Goal: Task Accomplishment & Management: Use online tool/utility

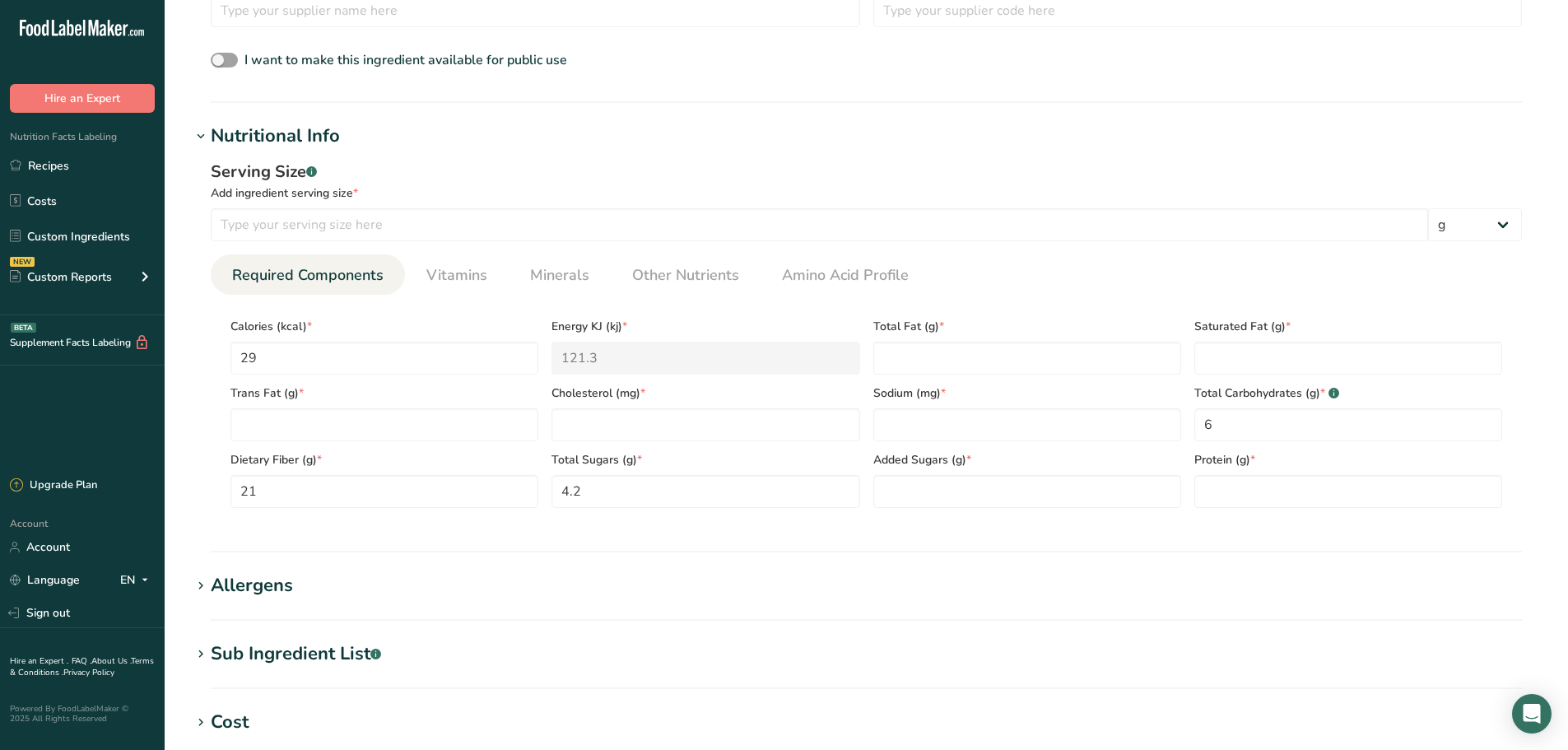
scroll to position [200, 0]
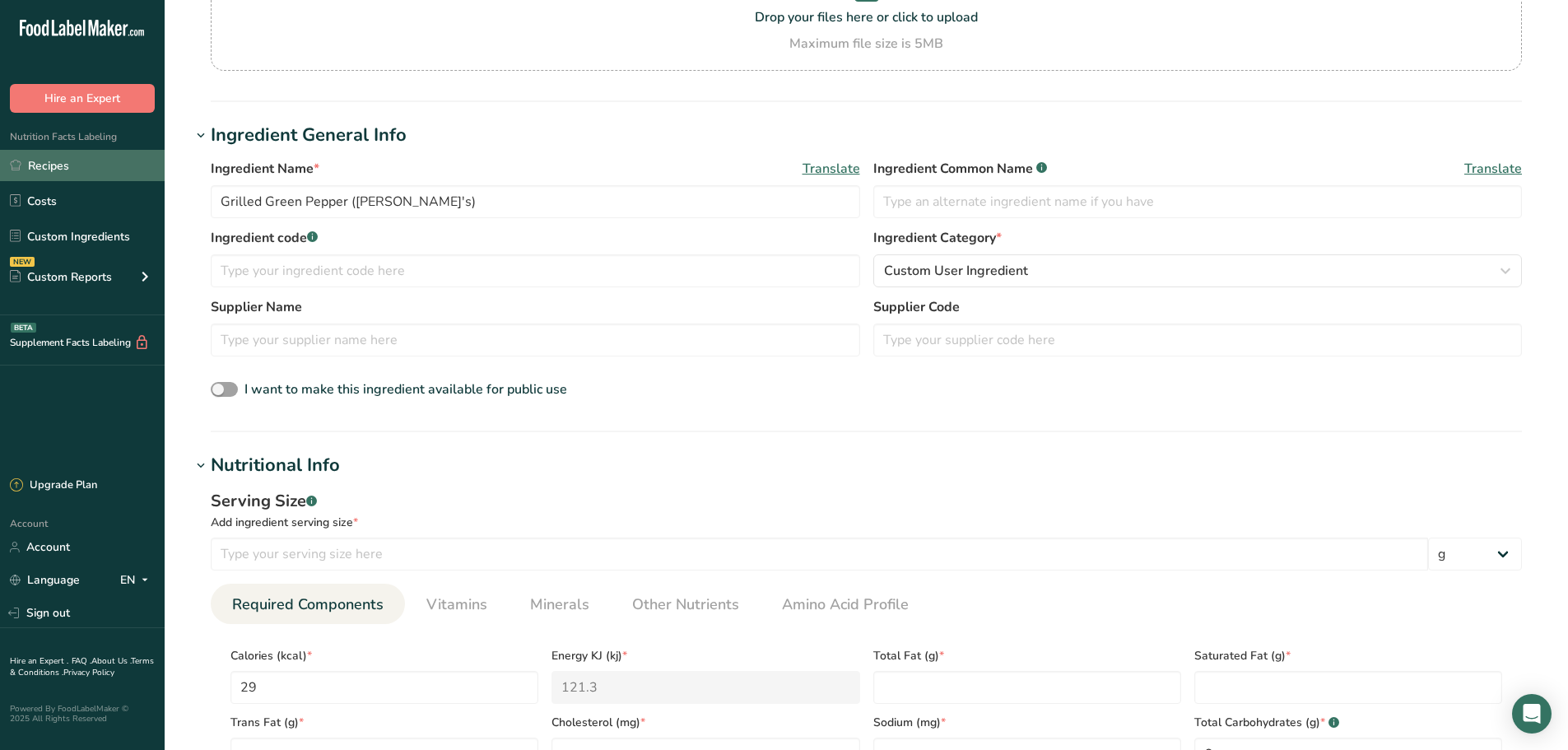
click at [60, 171] on link "Recipes" at bounding box center [83, 165] width 165 height 31
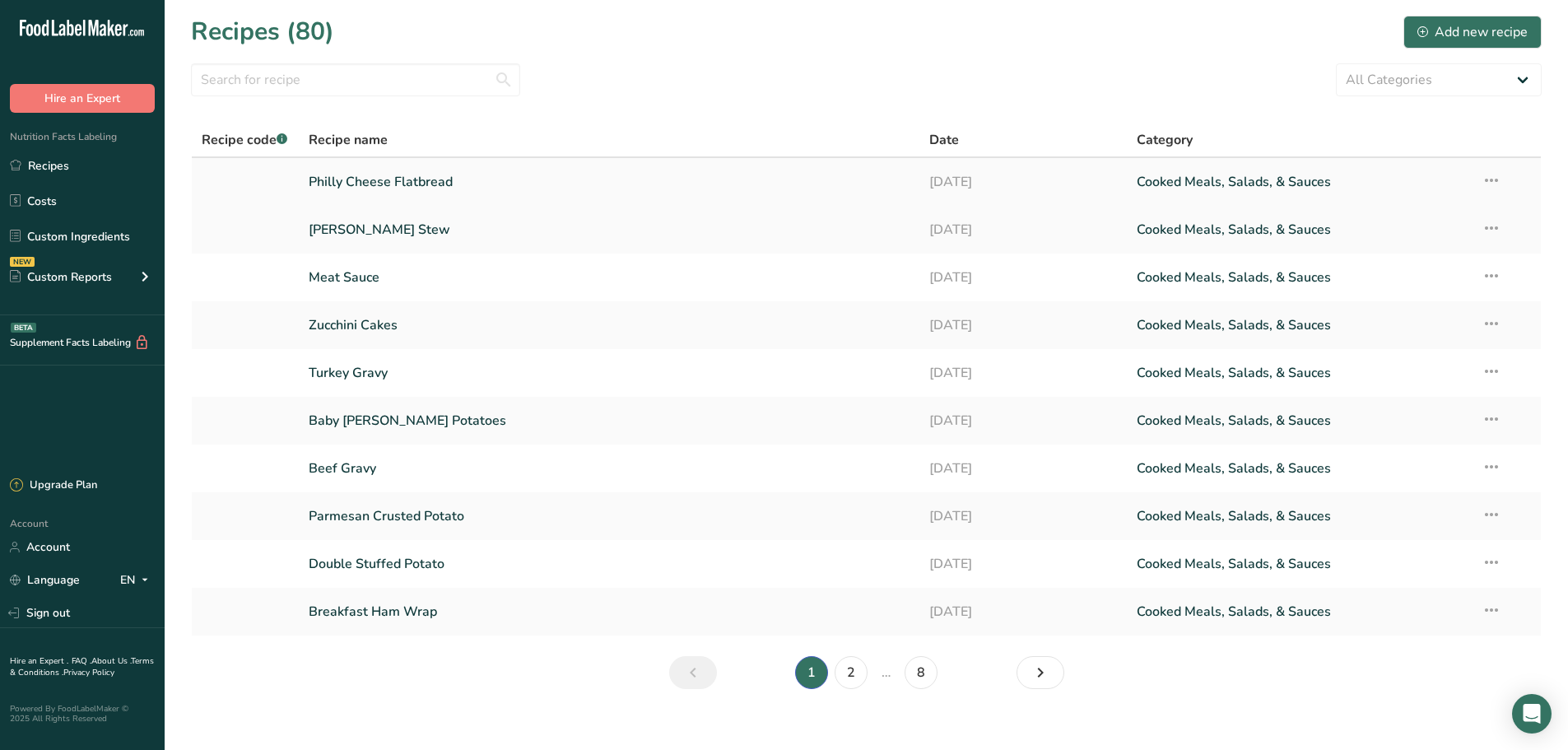
click at [402, 188] on link "Philly Cheese Flatbread" at bounding box center [610, 183] width 602 height 35
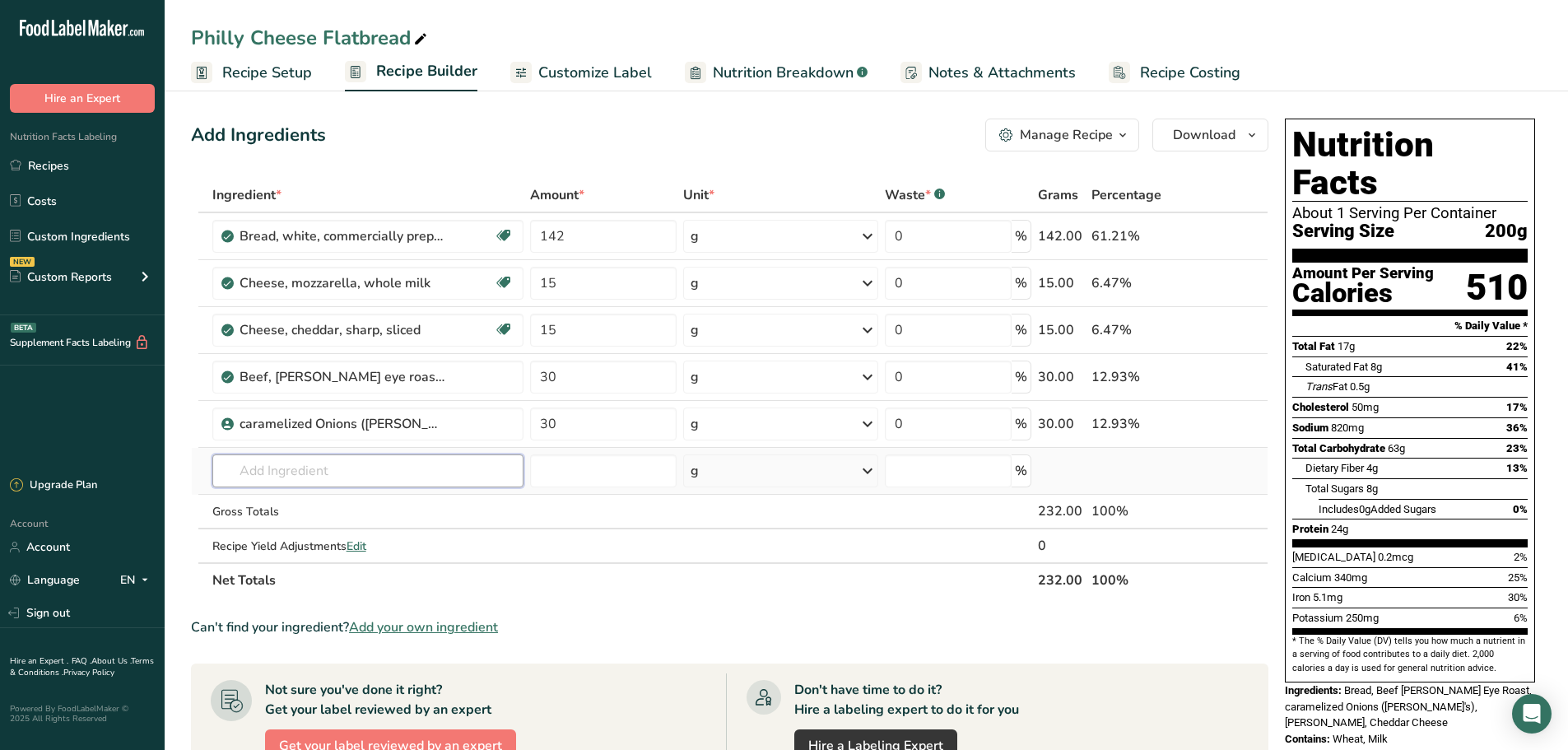
click at [317, 471] on input "text" at bounding box center [368, 471] width 312 height 33
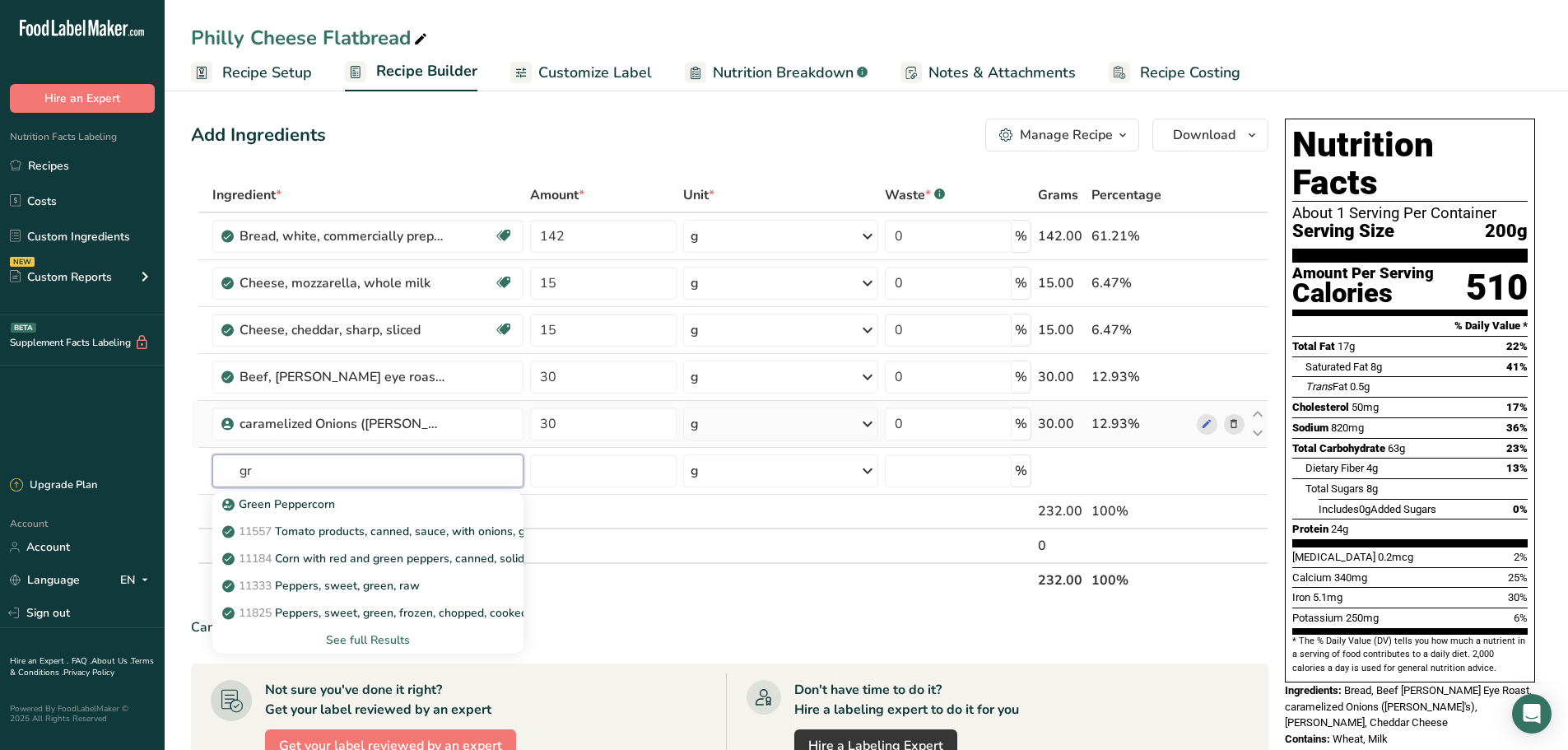
type input "g"
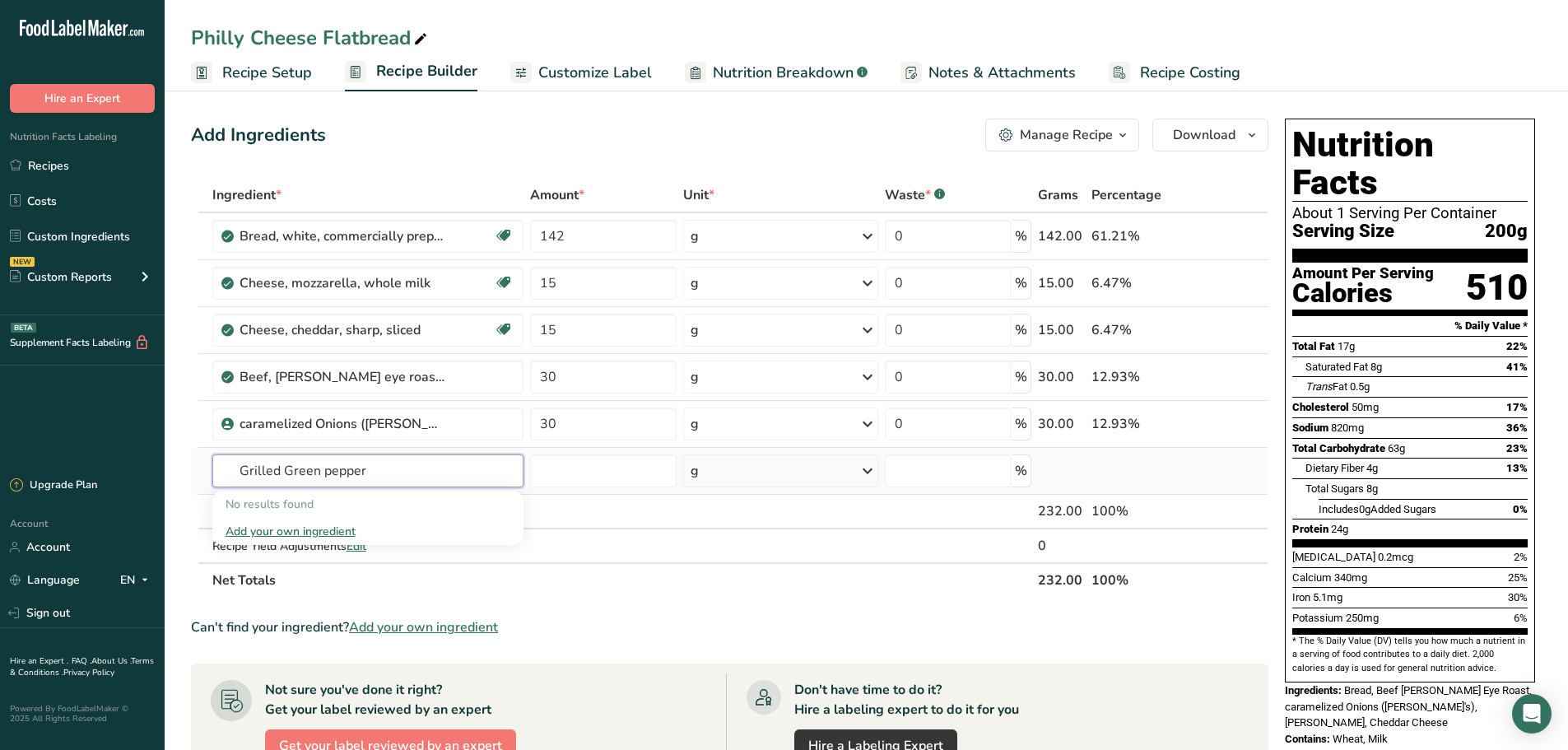
click at [295, 472] on input "Grilled Green pepper" at bounding box center [368, 471] width 312 height 33
type input "Grilled green pepper"
click at [302, 537] on div "Add your own ingredient" at bounding box center [368, 531] width 285 height 17
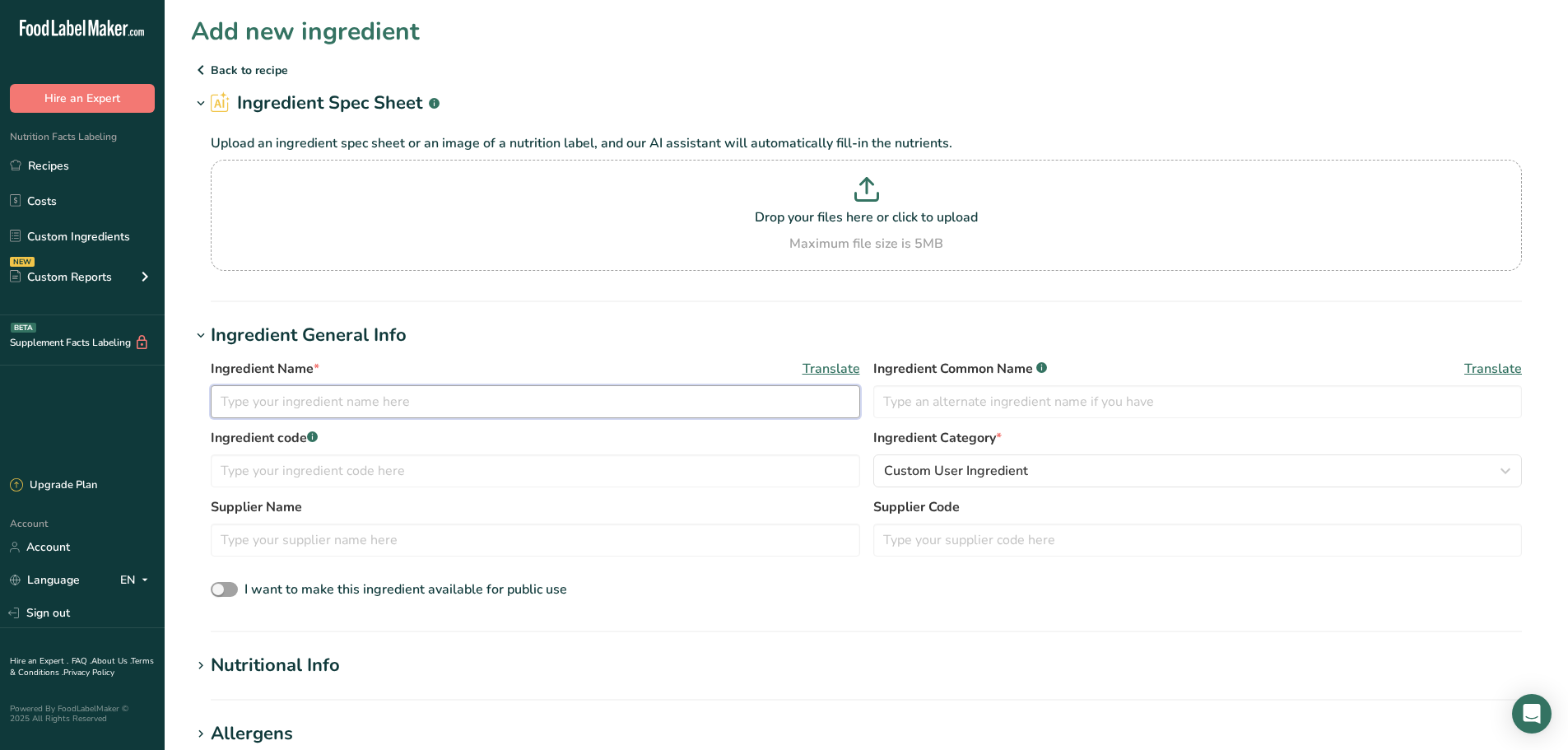
click at [300, 405] on input "text" at bounding box center [535, 402] width 650 height 33
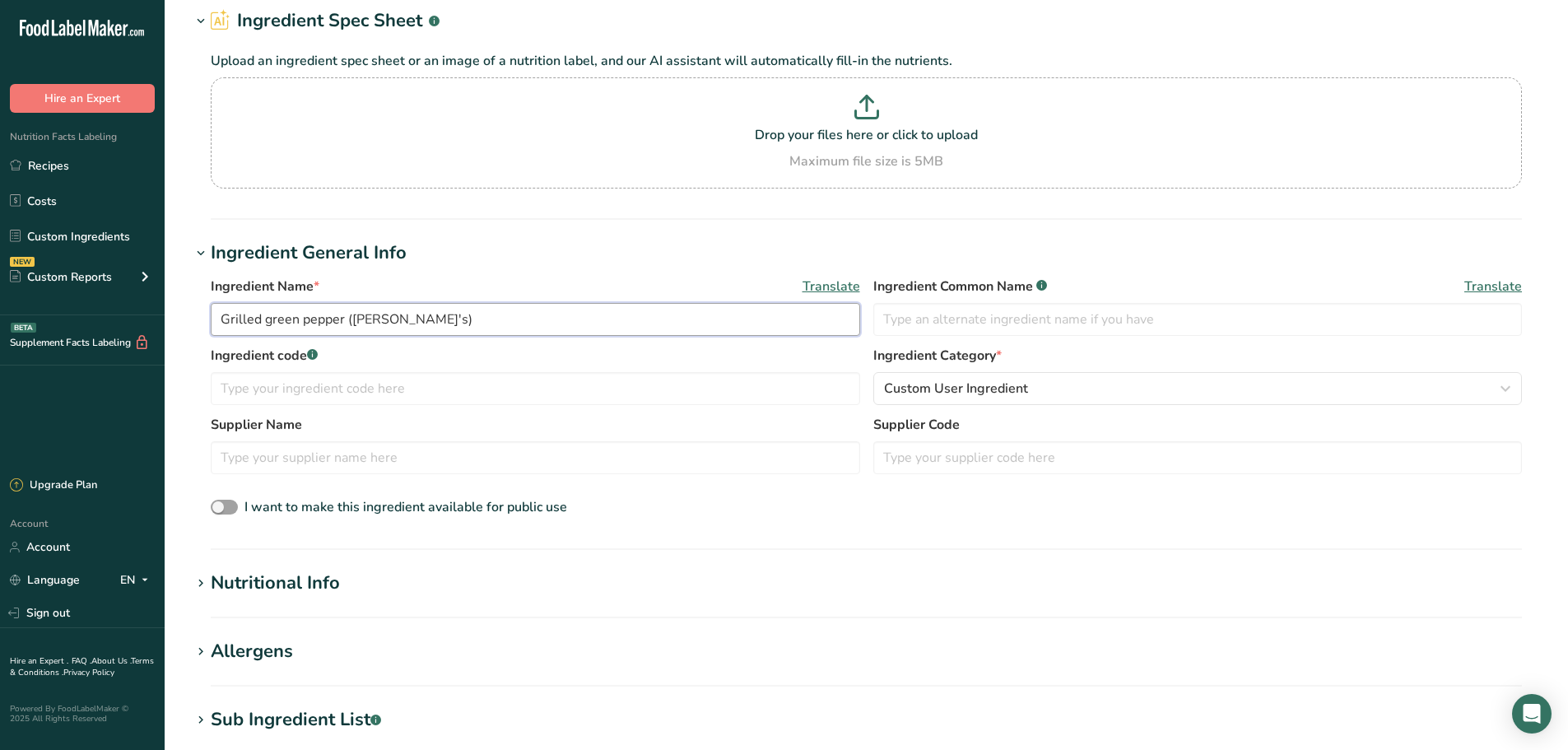
type input "Grilled green pepper ([PERSON_NAME]'s)"
click at [330, 596] on div "Nutritional Info" at bounding box center [275, 584] width 129 height 27
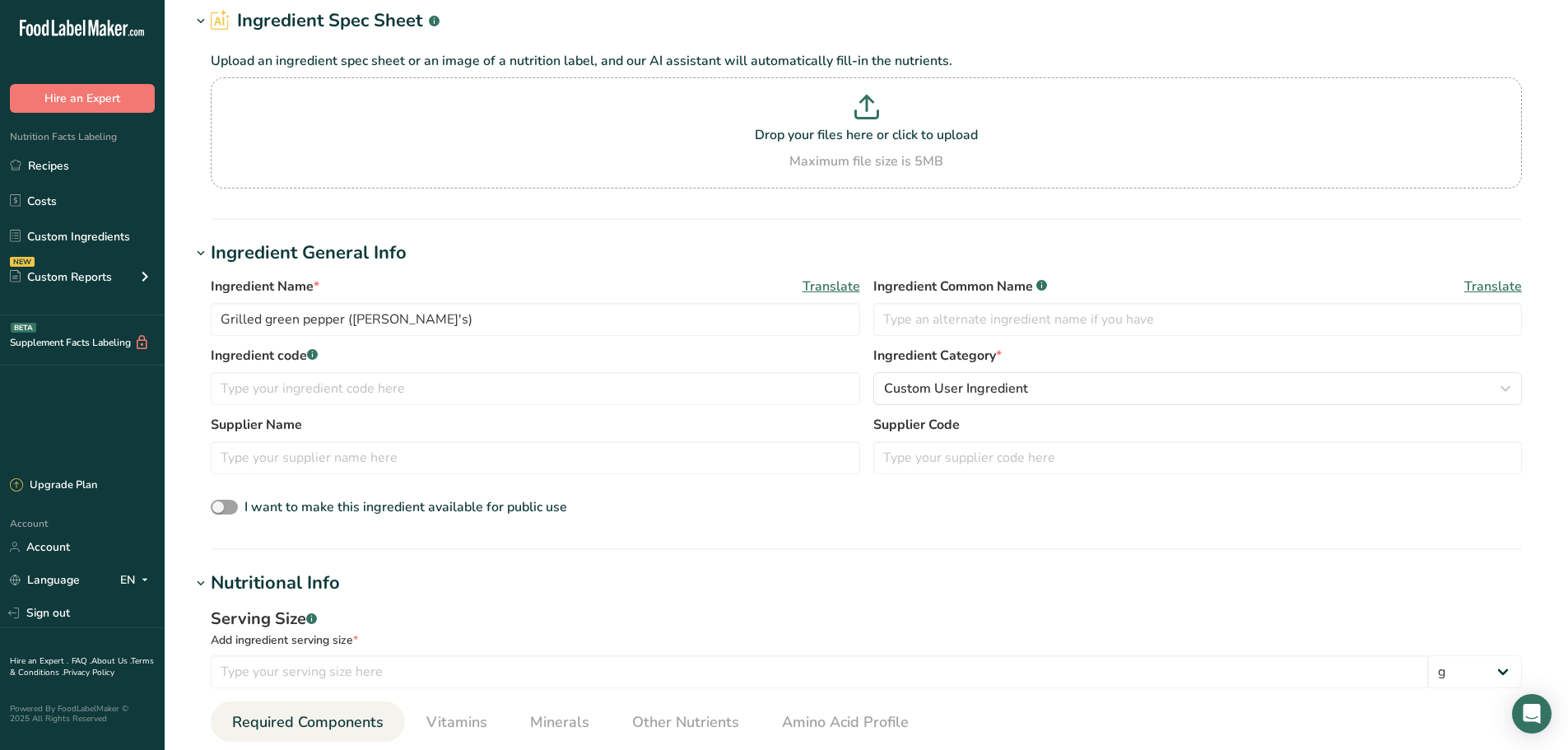
scroll to position [329, 0]
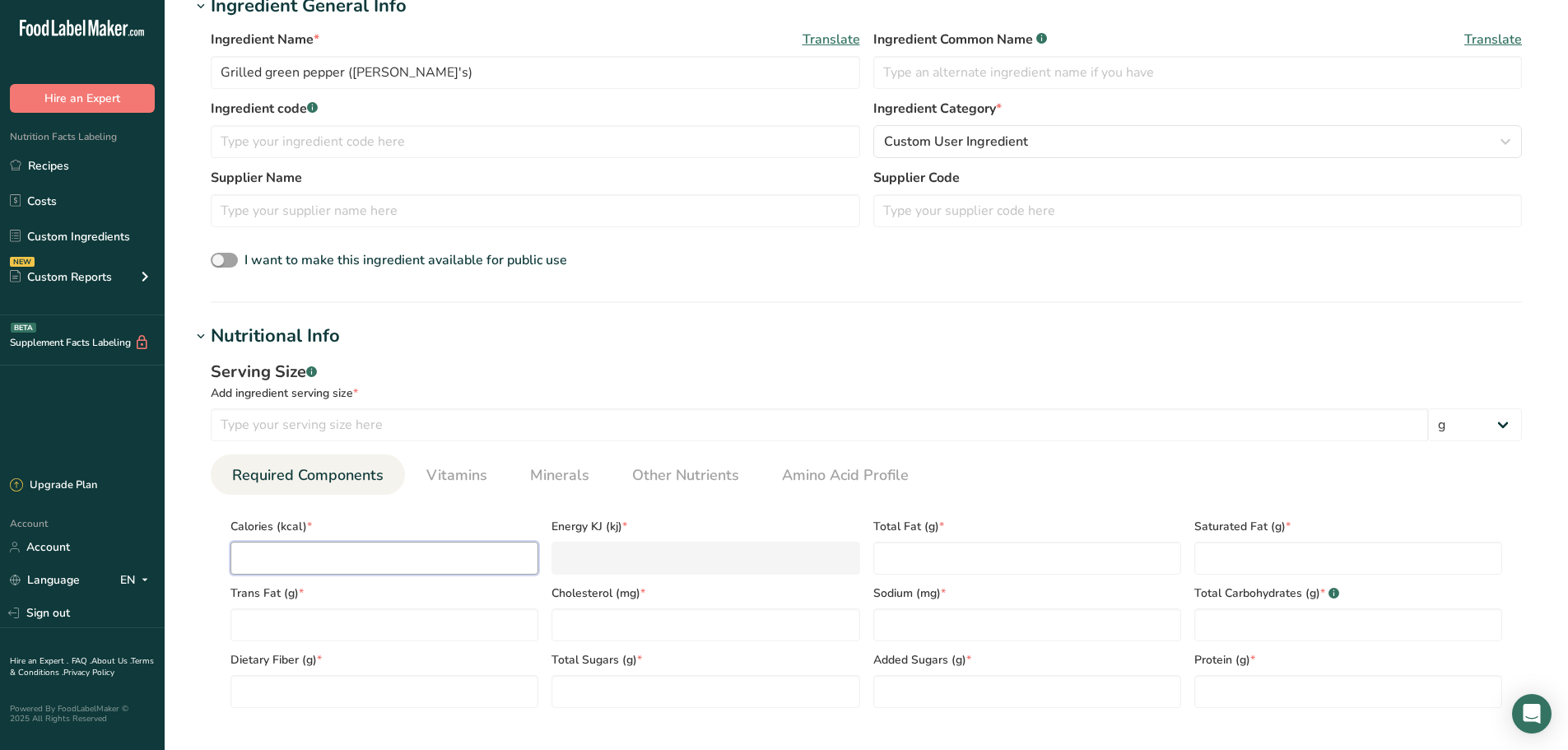
click at [289, 570] on input "number" at bounding box center [384, 559] width 308 height 33
type input "2"
type KJ "8.4"
type input "20"
type KJ "83.7"
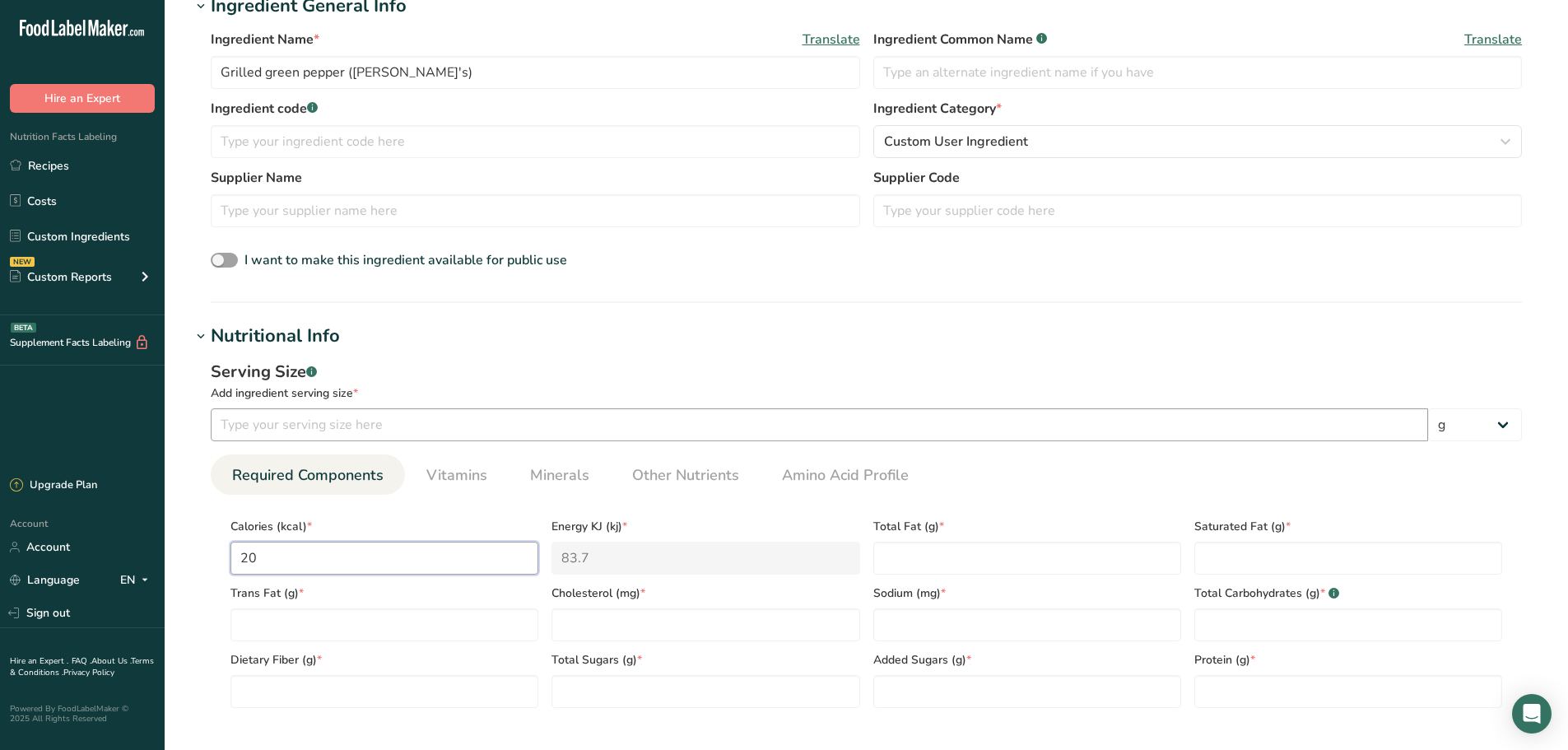
type input "20"
click at [258, 422] on input "number" at bounding box center [819, 425] width 1218 height 33
type input "100"
drag, startPoint x: 288, startPoint y: 562, endPoint x: 197, endPoint y: 560, distance: 91.0
click at [197, 560] on div "Serving Size .a-a{fill:#347362;}.b-a{fill:#fff;} Add ingredient serving size * …" at bounding box center [866, 540] width 1351 height 381
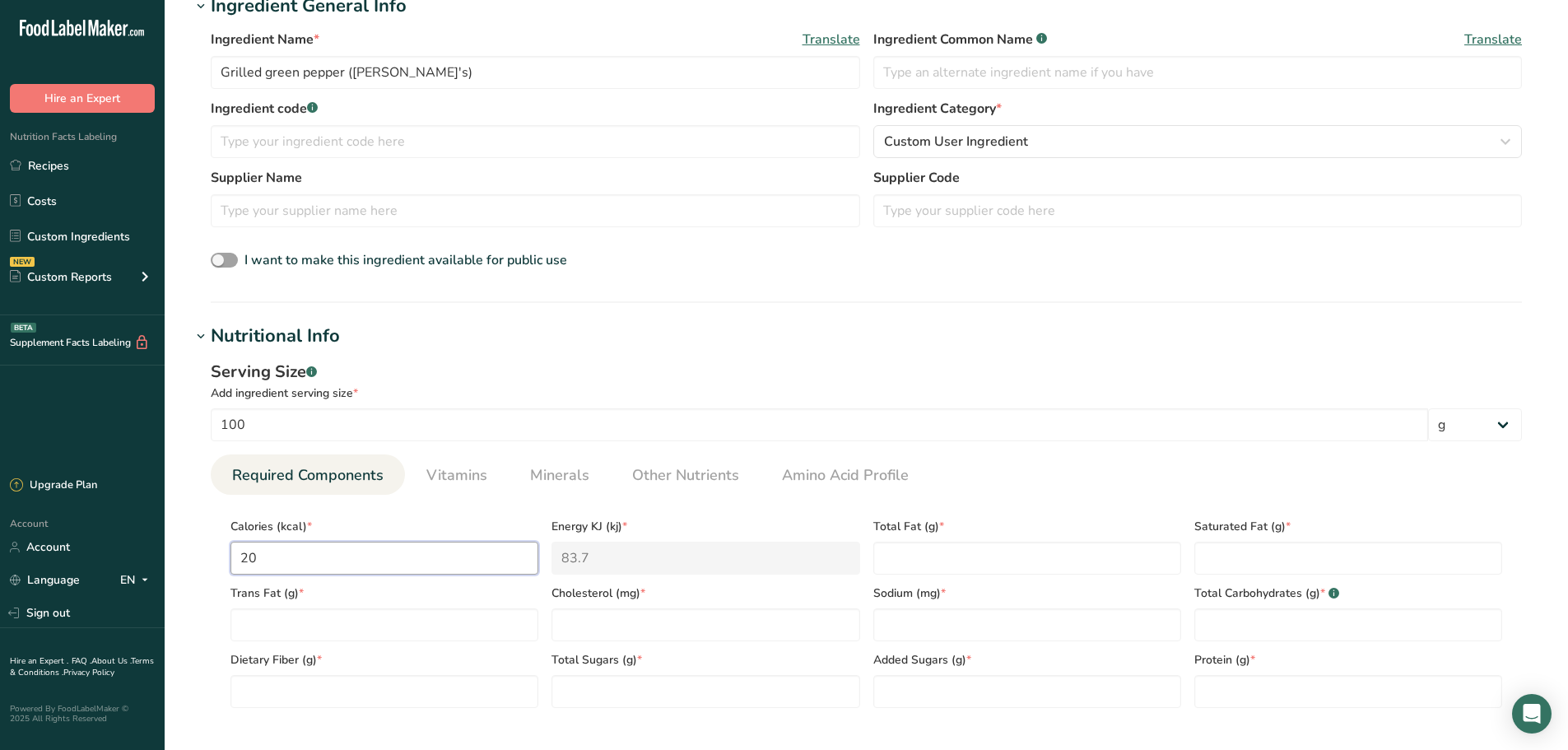
type input "1"
type KJ "4.2"
type input "12"
type KJ "50.2"
type input "127"
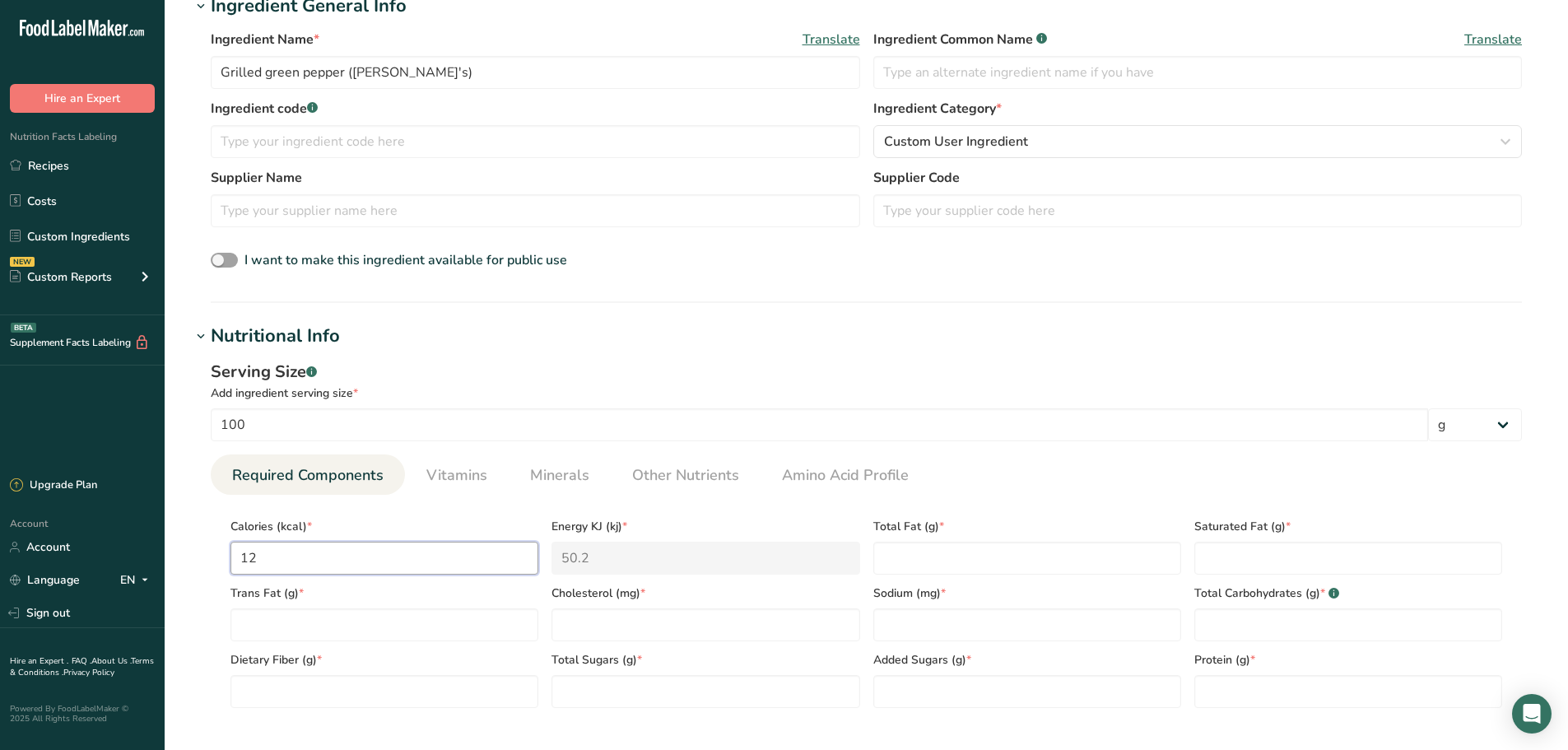
type KJ "531.4"
type input "127"
click at [897, 557] on Fat "number" at bounding box center [1026, 559] width 308 height 33
type Fat "11.9"
click at [1251, 564] on Fat "number" at bounding box center [1348, 559] width 308 height 33
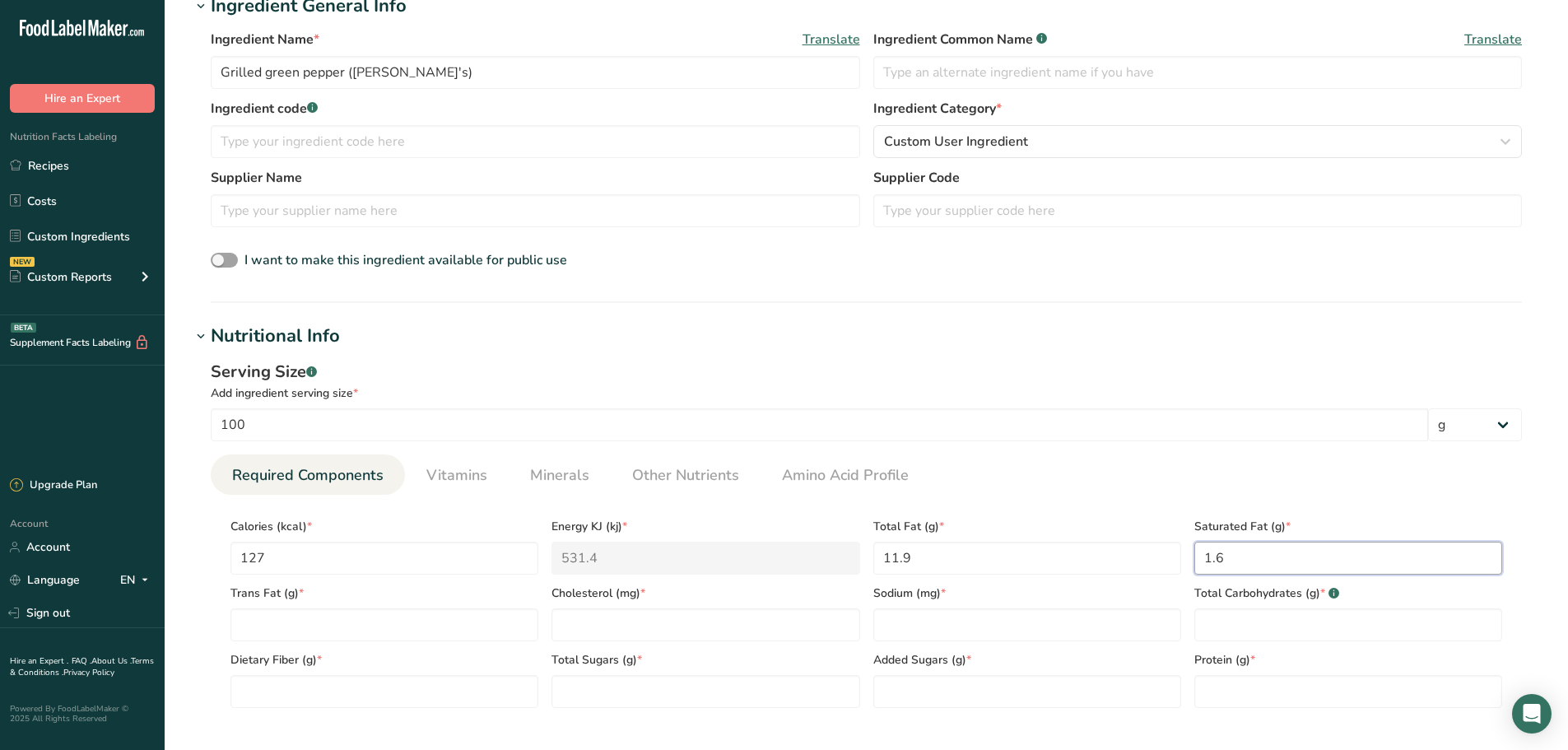
type Fat "1.6"
click at [871, 617] on div "Sodium (mg) *" at bounding box center [1027, 608] width 321 height 67
click at [905, 638] on input "number" at bounding box center [1026, 625] width 308 height 33
type input "17"
click at [1206, 614] on Carbohydrates "number" at bounding box center [1348, 625] width 308 height 33
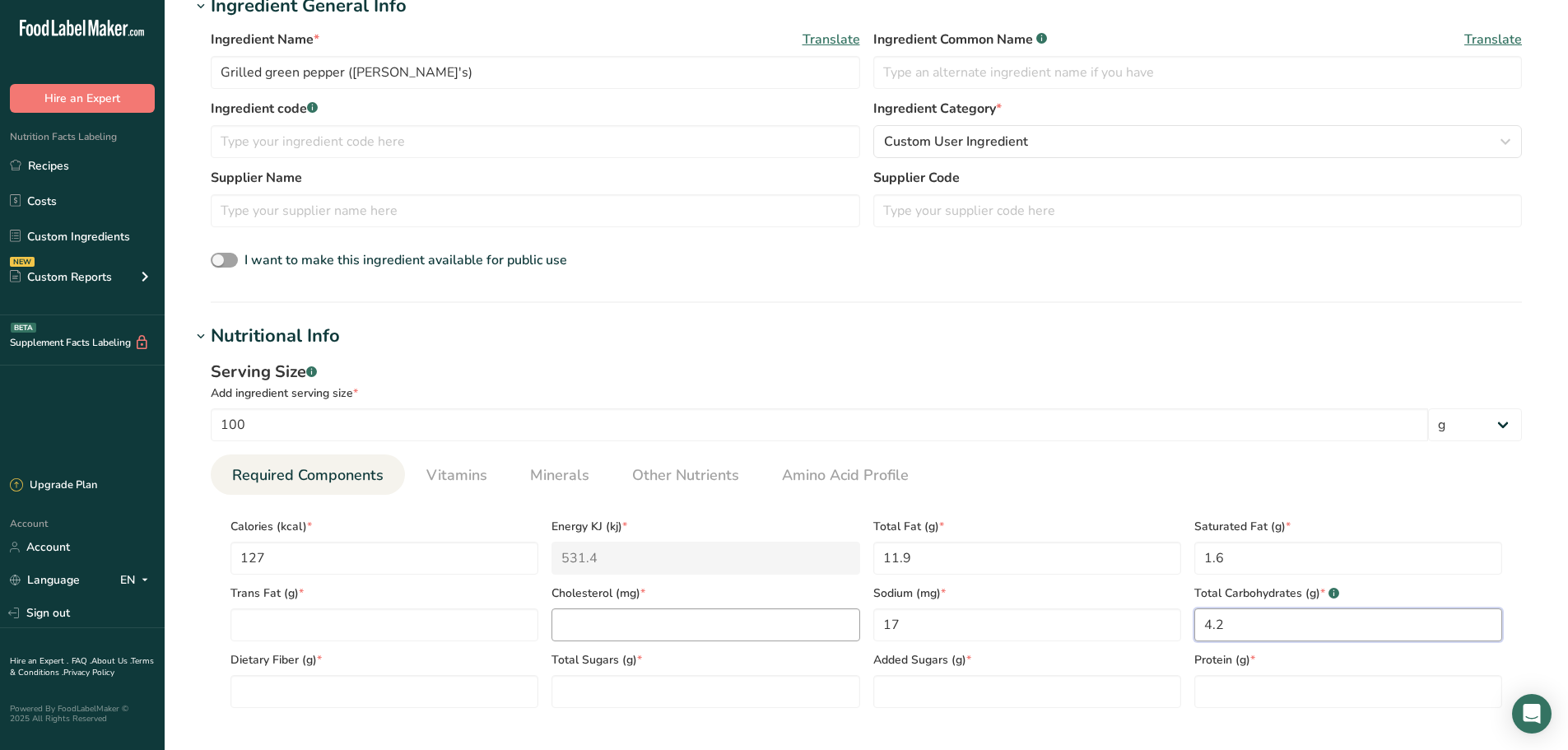
type Carbohydrates "4.2"
click at [597, 627] on input "number" at bounding box center [705, 625] width 308 height 33
type input "0"
click at [275, 620] on Fat "number" at bounding box center [384, 625] width 308 height 33
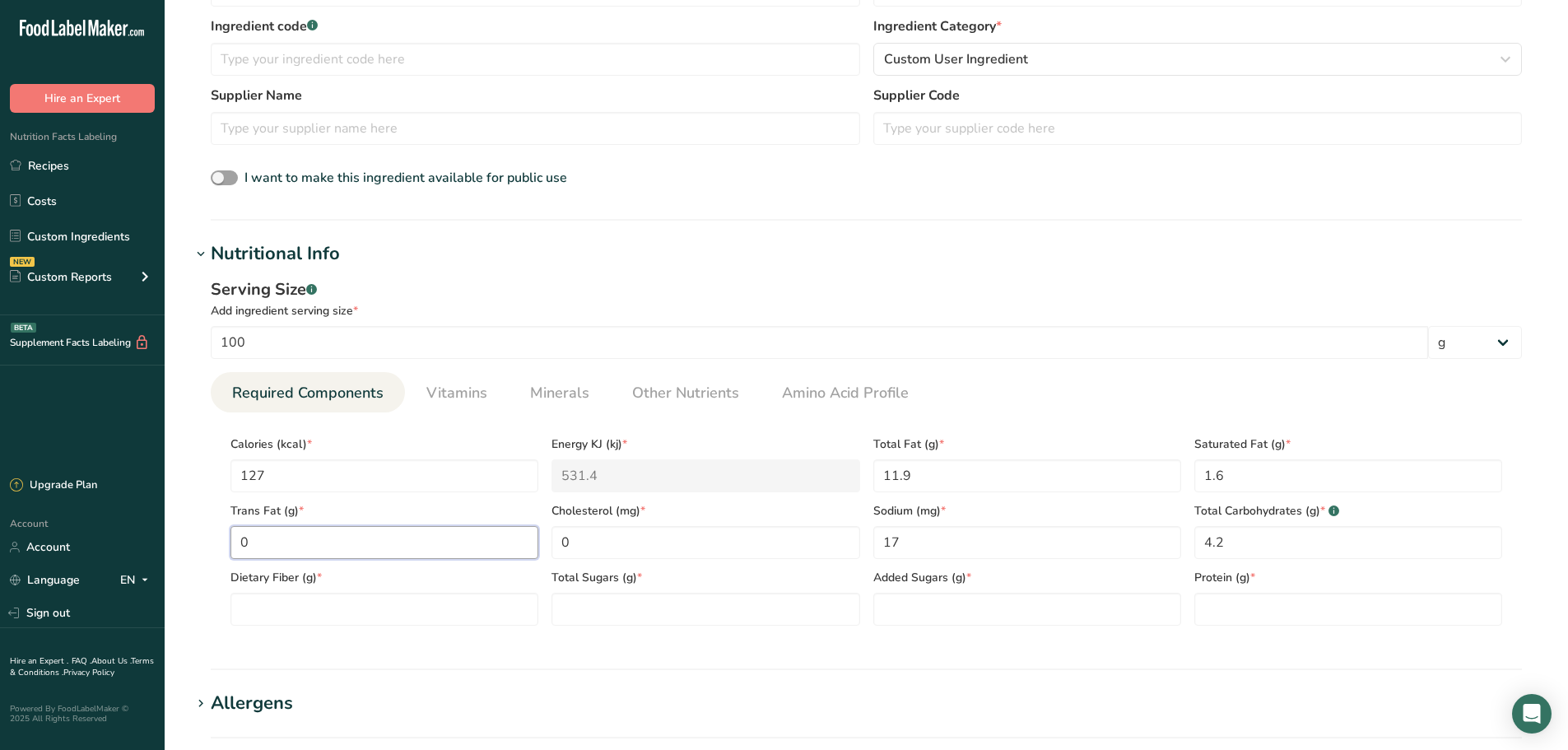
type Fat "0"
click at [362, 608] on Fiber "number" at bounding box center [384, 609] width 308 height 33
type Fiber "1.8"
click at [678, 612] on Sugars "number" at bounding box center [705, 609] width 308 height 33
type Sugars "2.2"
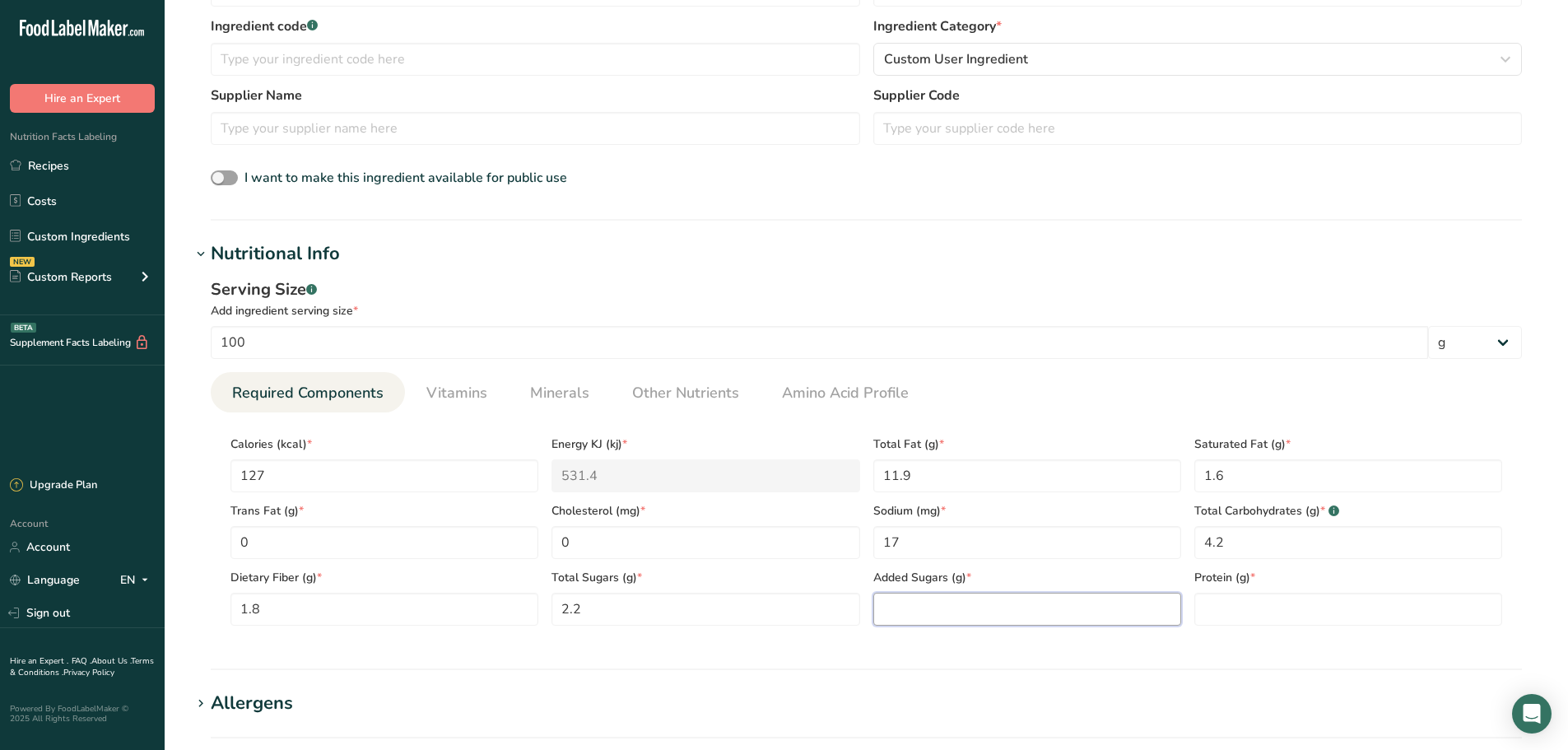
drag, startPoint x: 946, startPoint y: 605, endPoint x: 926, endPoint y: 596, distance: 21.9
click at [945, 603] on Sugars "number" at bounding box center [1026, 609] width 308 height 33
type Sugars "0"
click at [1227, 609] on input "number" at bounding box center [1348, 609] width 308 height 33
type input "0.8"
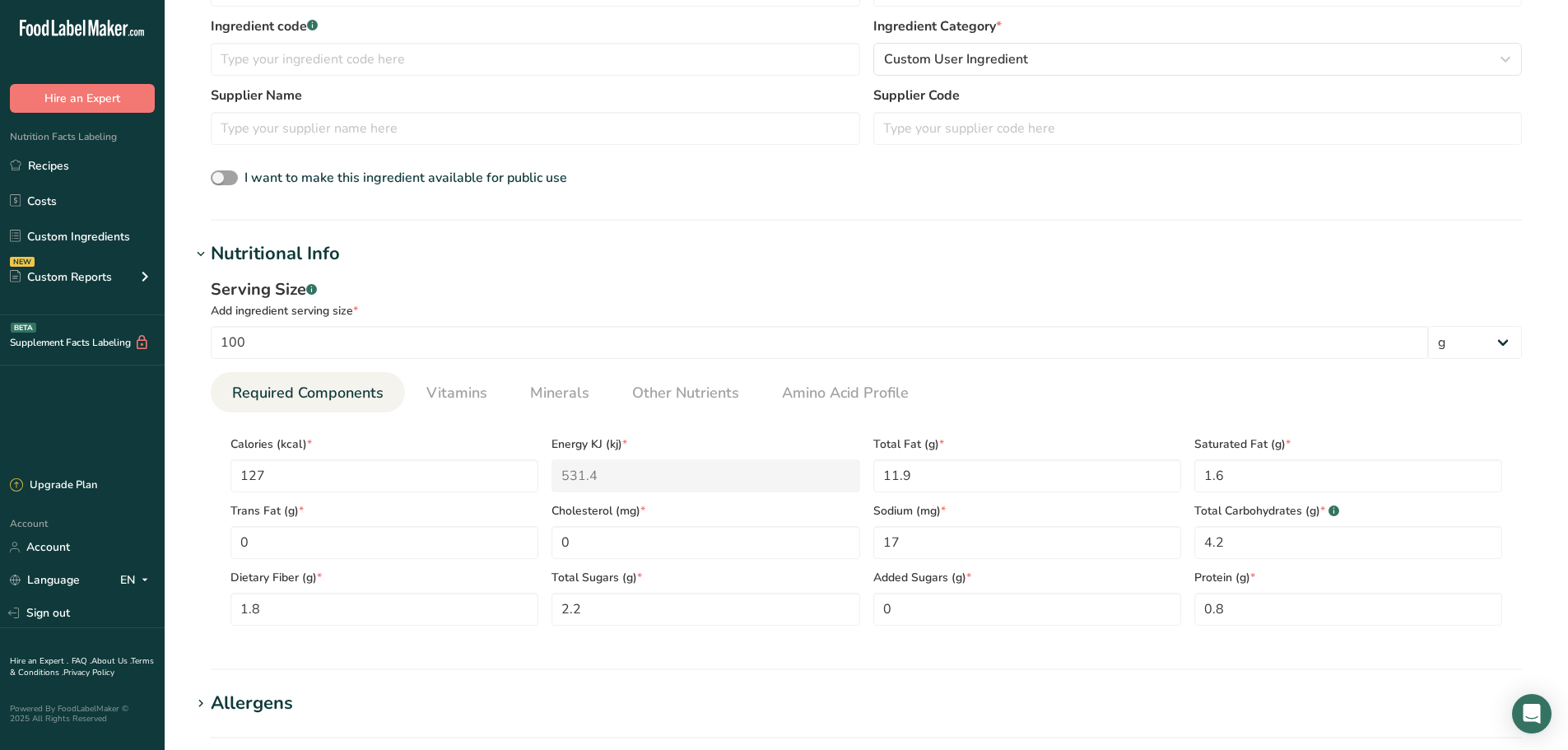
click at [1106, 250] on h1 "Nutritional Info" at bounding box center [866, 255] width 1351 height 27
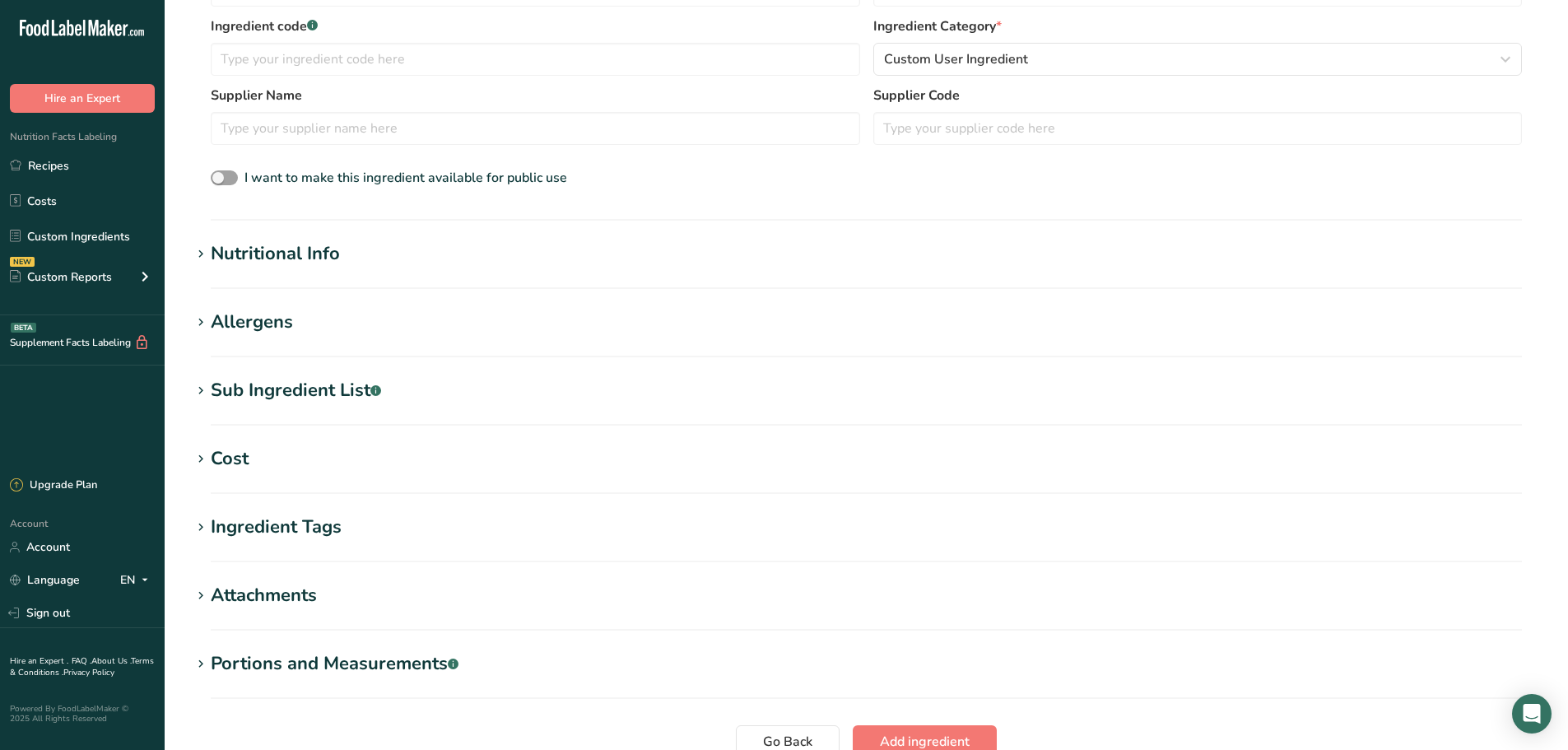
click at [254, 252] on div "Nutritional Info" at bounding box center [275, 255] width 129 height 27
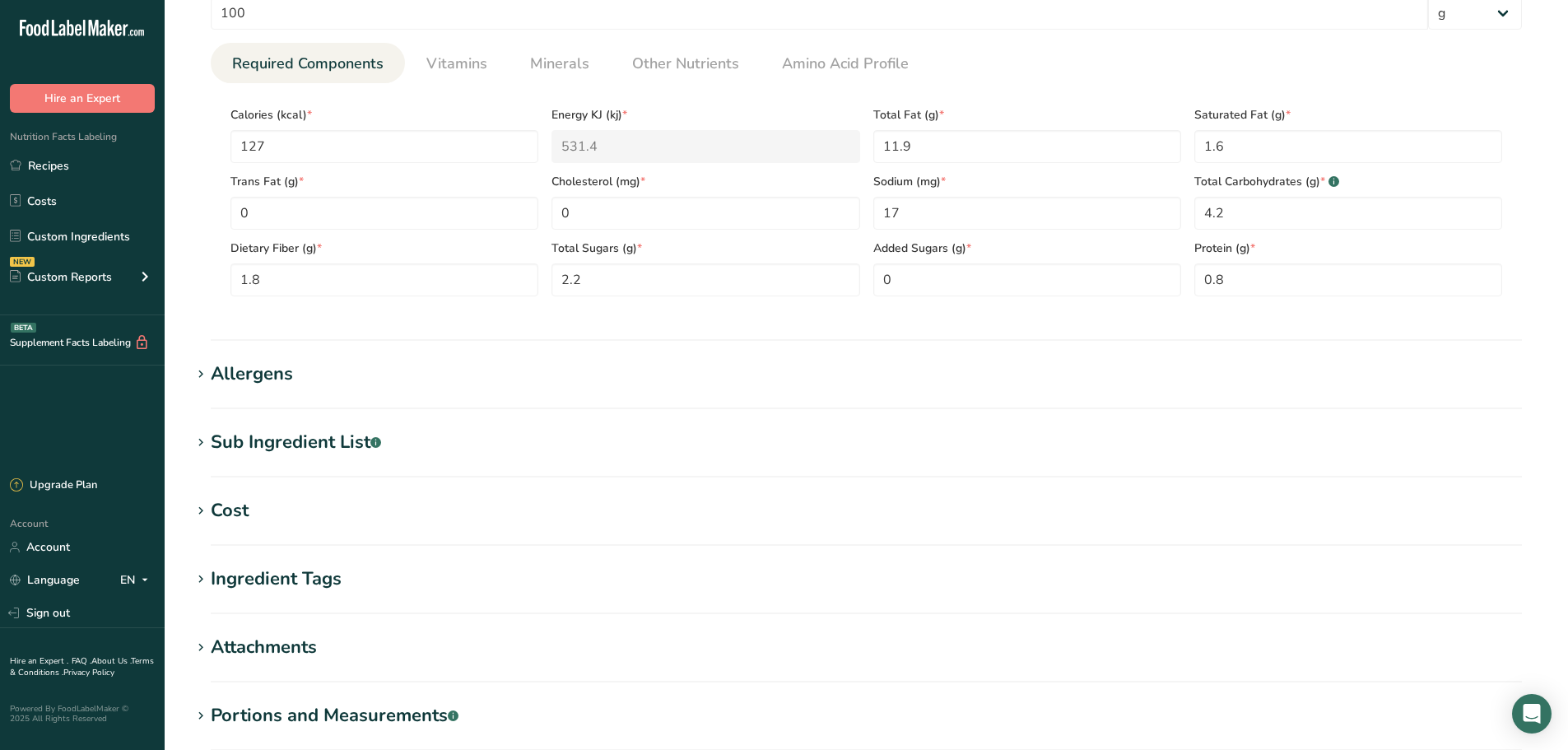
scroll to position [941, 0]
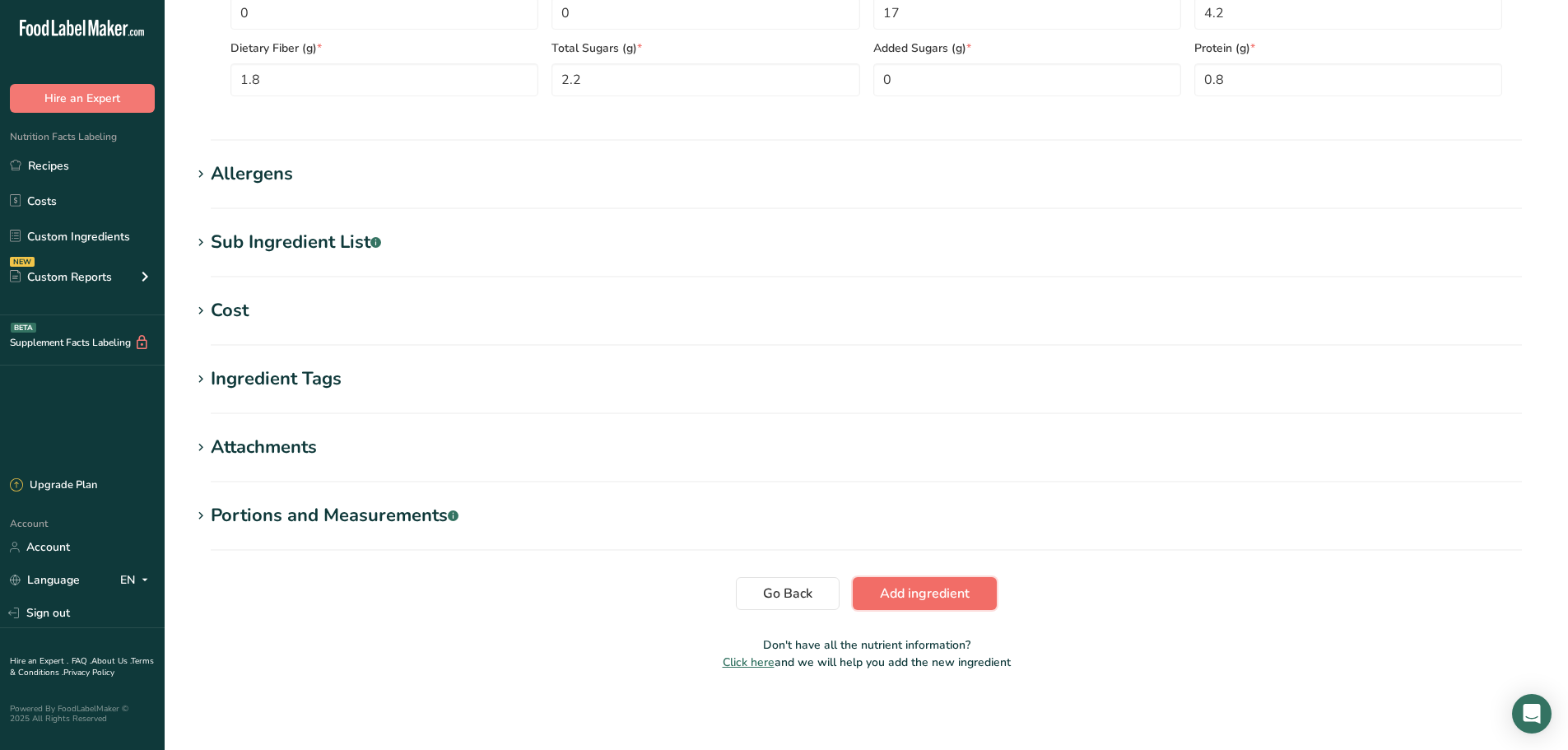
click at [914, 580] on button "Add ingredient" at bounding box center [924, 594] width 144 height 33
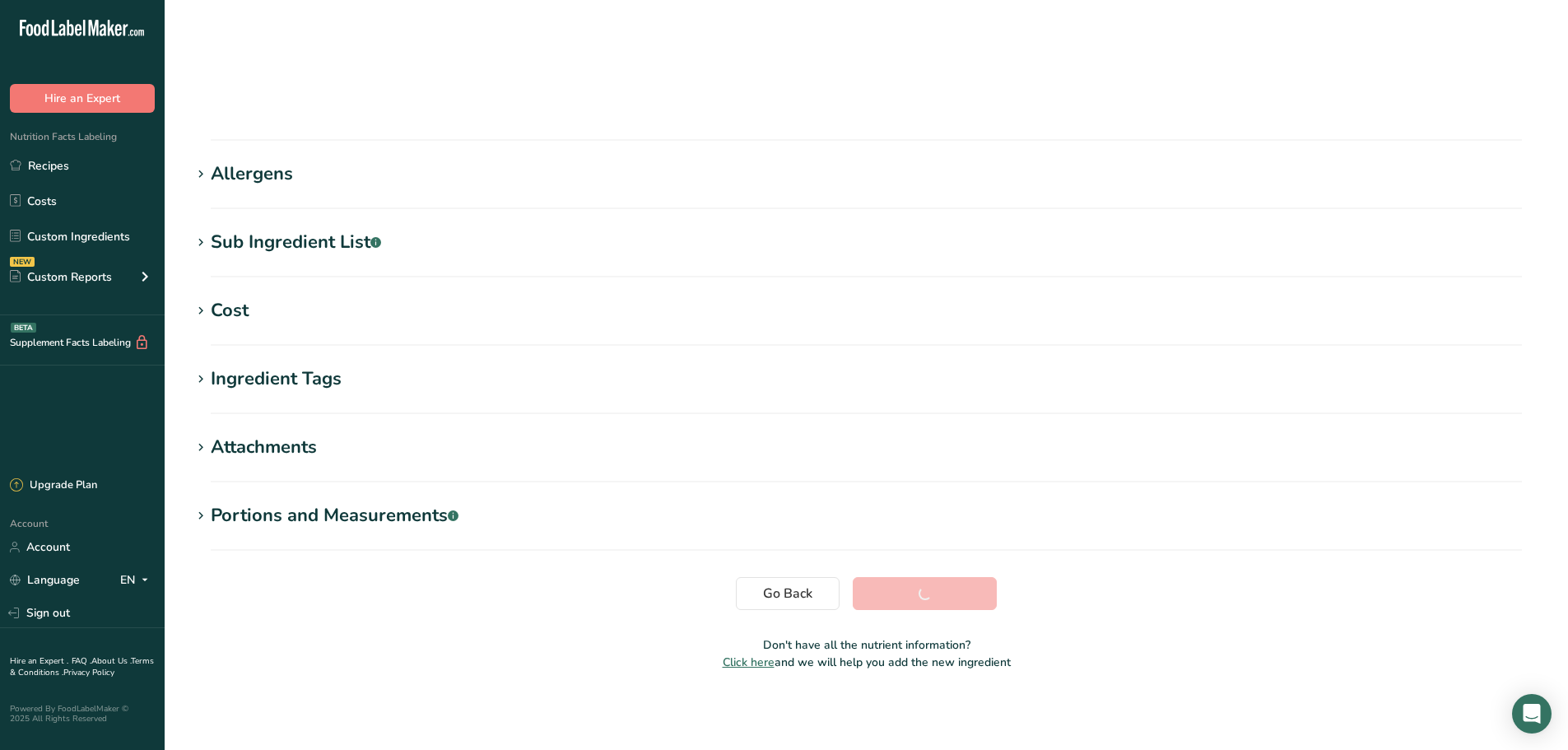
scroll to position [134, 0]
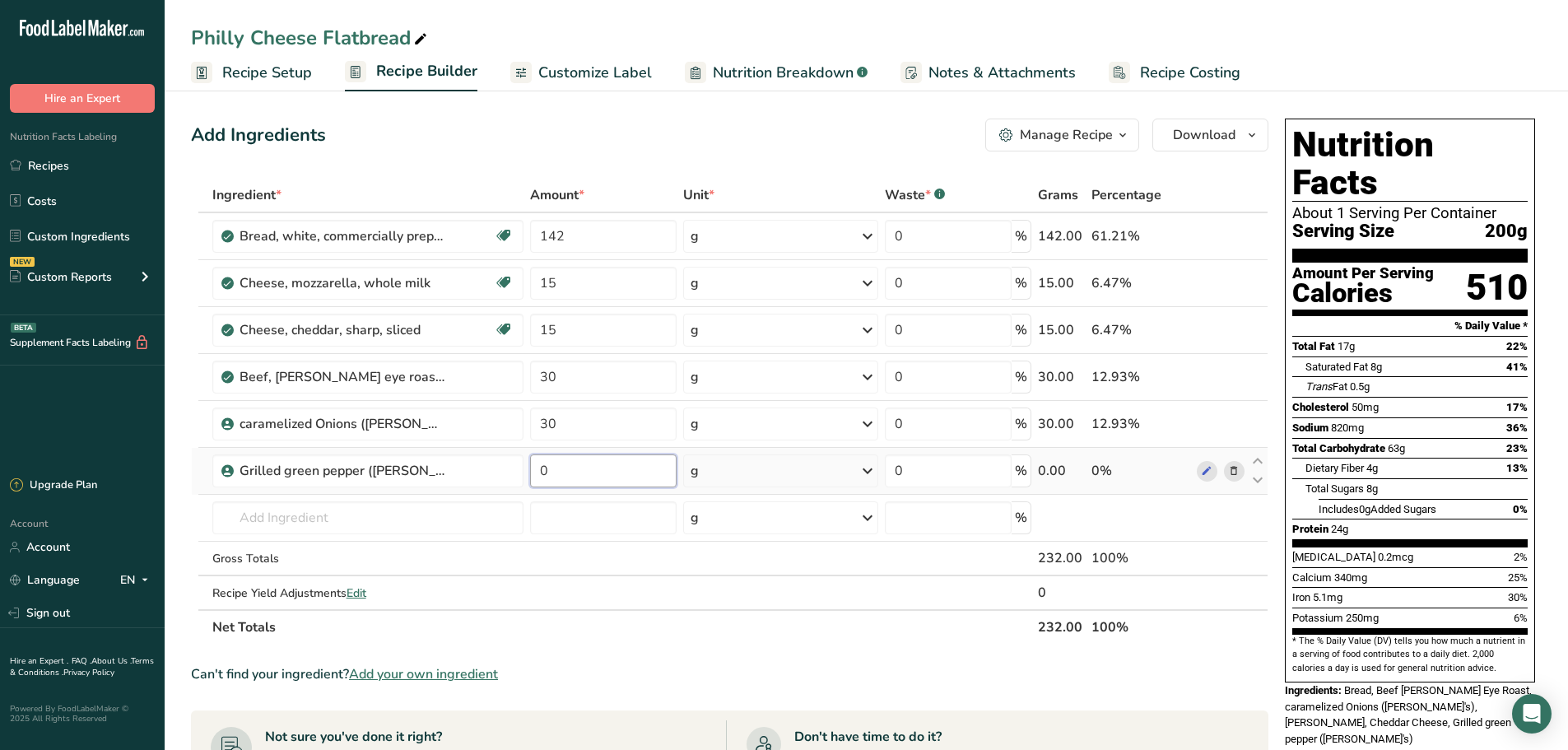
click at [559, 470] on input "0" at bounding box center [603, 471] width 147 height 33
type input "30"
click at [584, 645] on section "Ingredient * Amount * Unit * Waste * .a-a{fill:#347362;}.b-a{fill:#fff;} Grams …" at bounding box center [730, 667] width 1078 height 979
click at [556, 381] on input "30" at bounding box center [603, 377] width 147 height 33
type input "3"
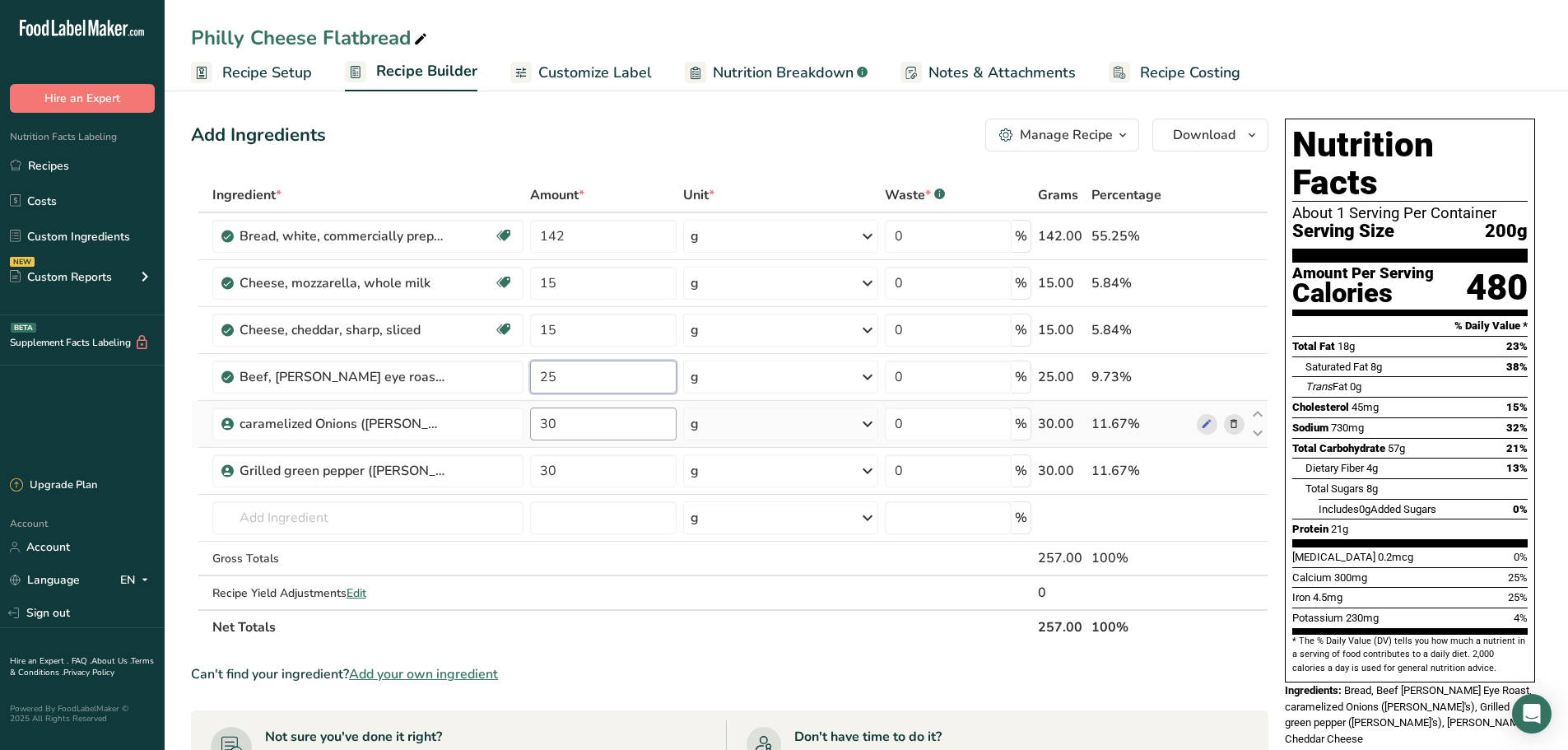
type input "25"
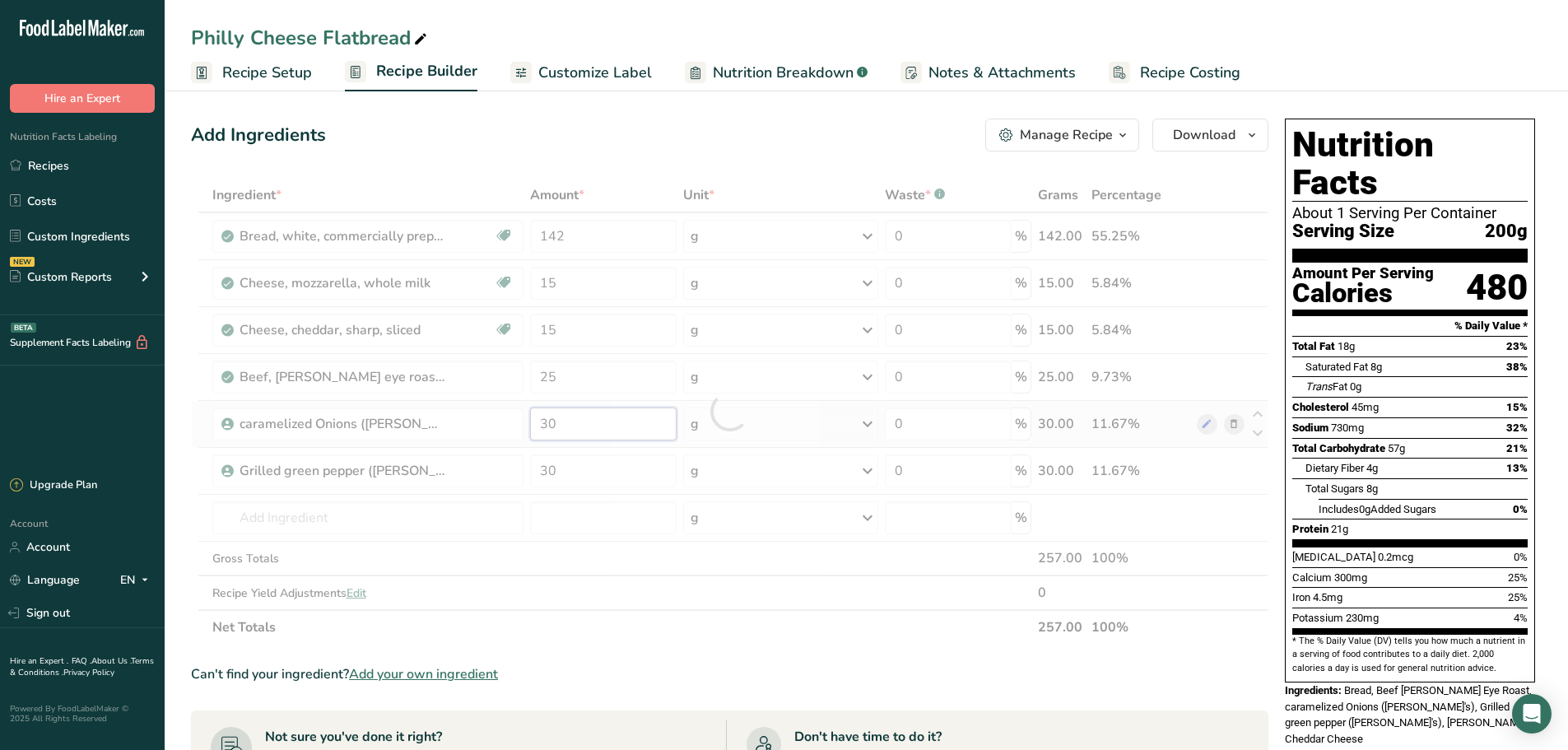
click at [556, 426] on div "Ingredient * Amount * Unit * Waste * .a-a{fill:#347362;}.b-a{fill:#fff;} Grams …" at bounding box center [730, 411] width 1078 height 467
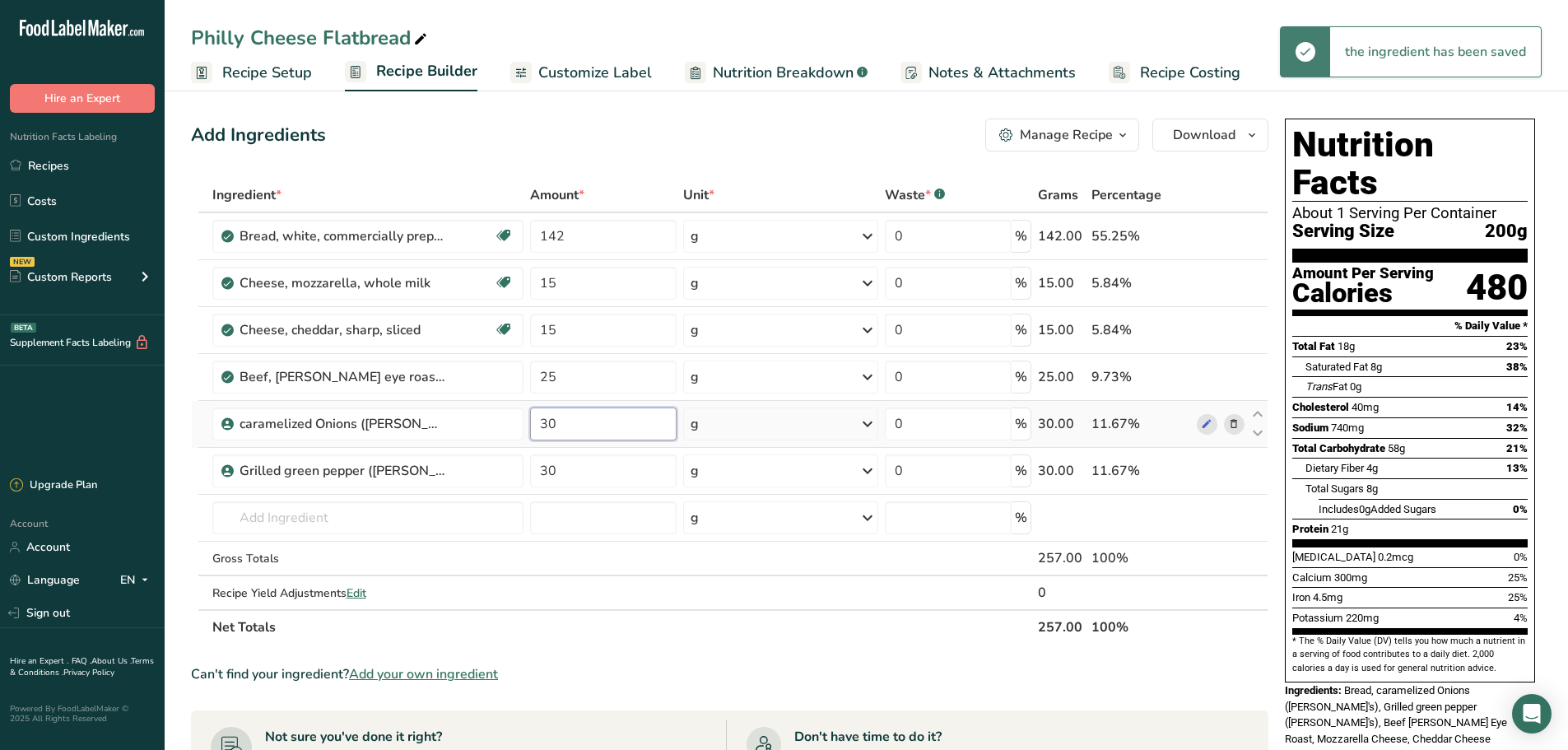
type input "3"
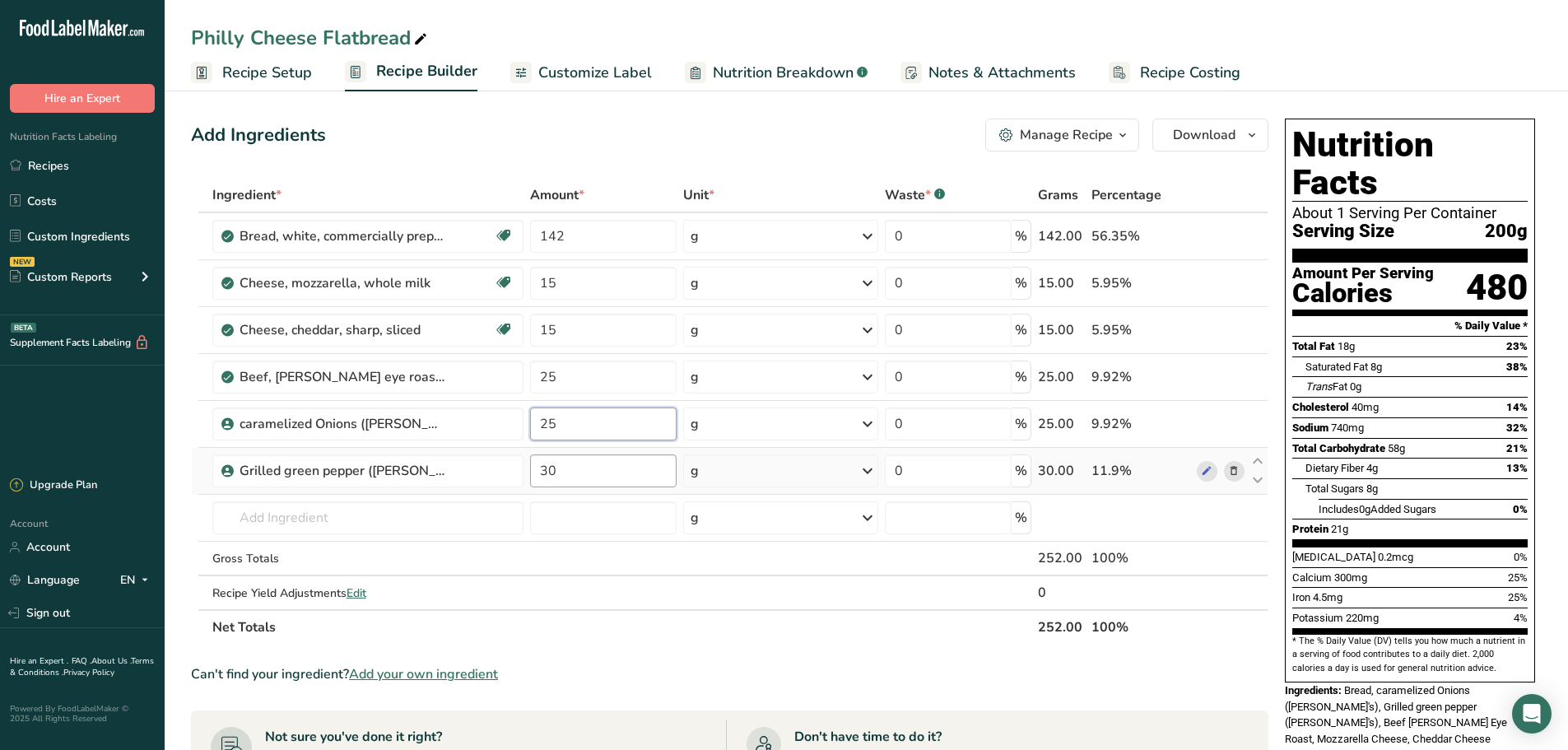
type input "25"
click at [568, 478] on div "Ingredient * Amount * Unit * Waste * .a-a{fill:#347362;}.b-a{fill:#fff;} Grams …" at bounding box center [730, 411] width 1078 height 467
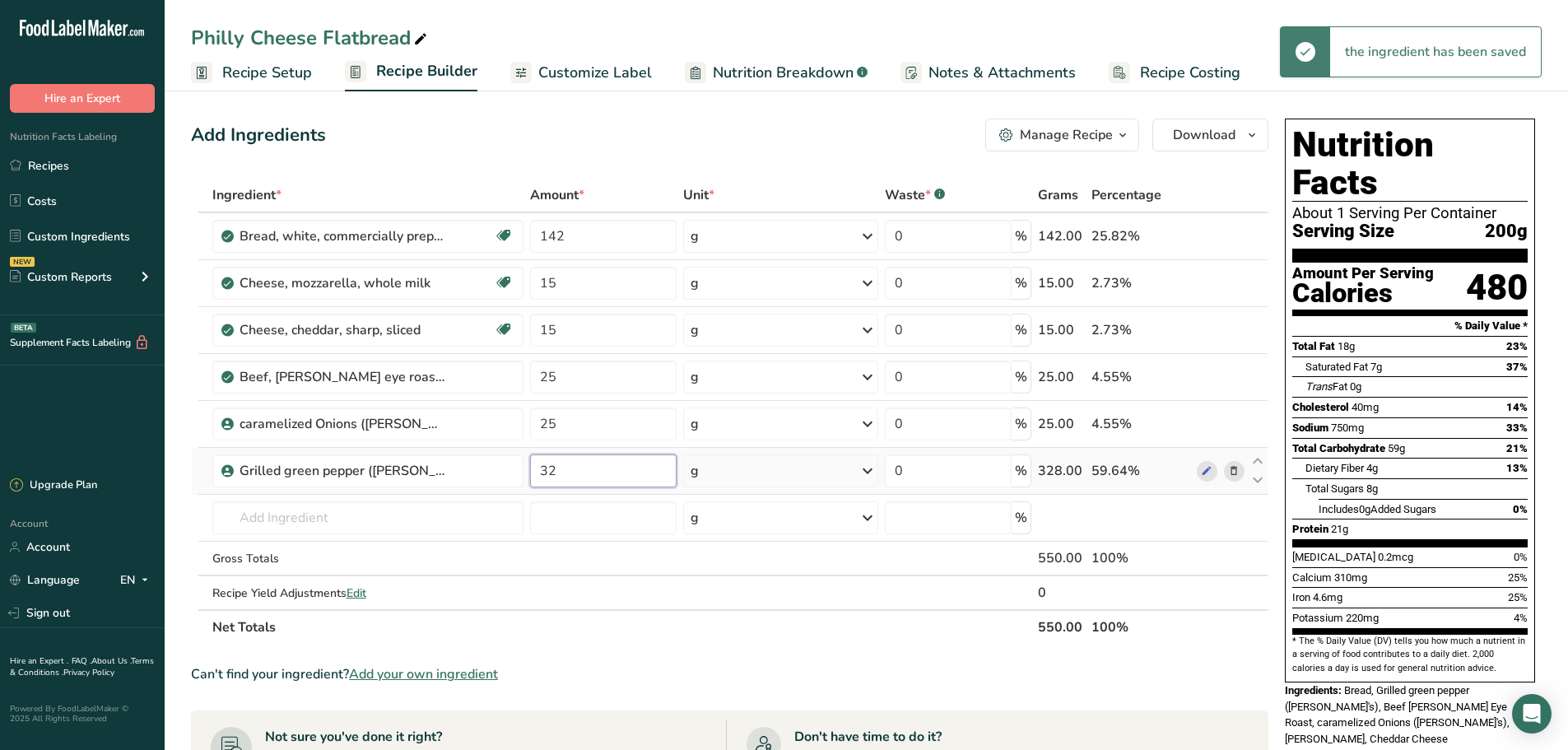
type input "3"
type input "1"
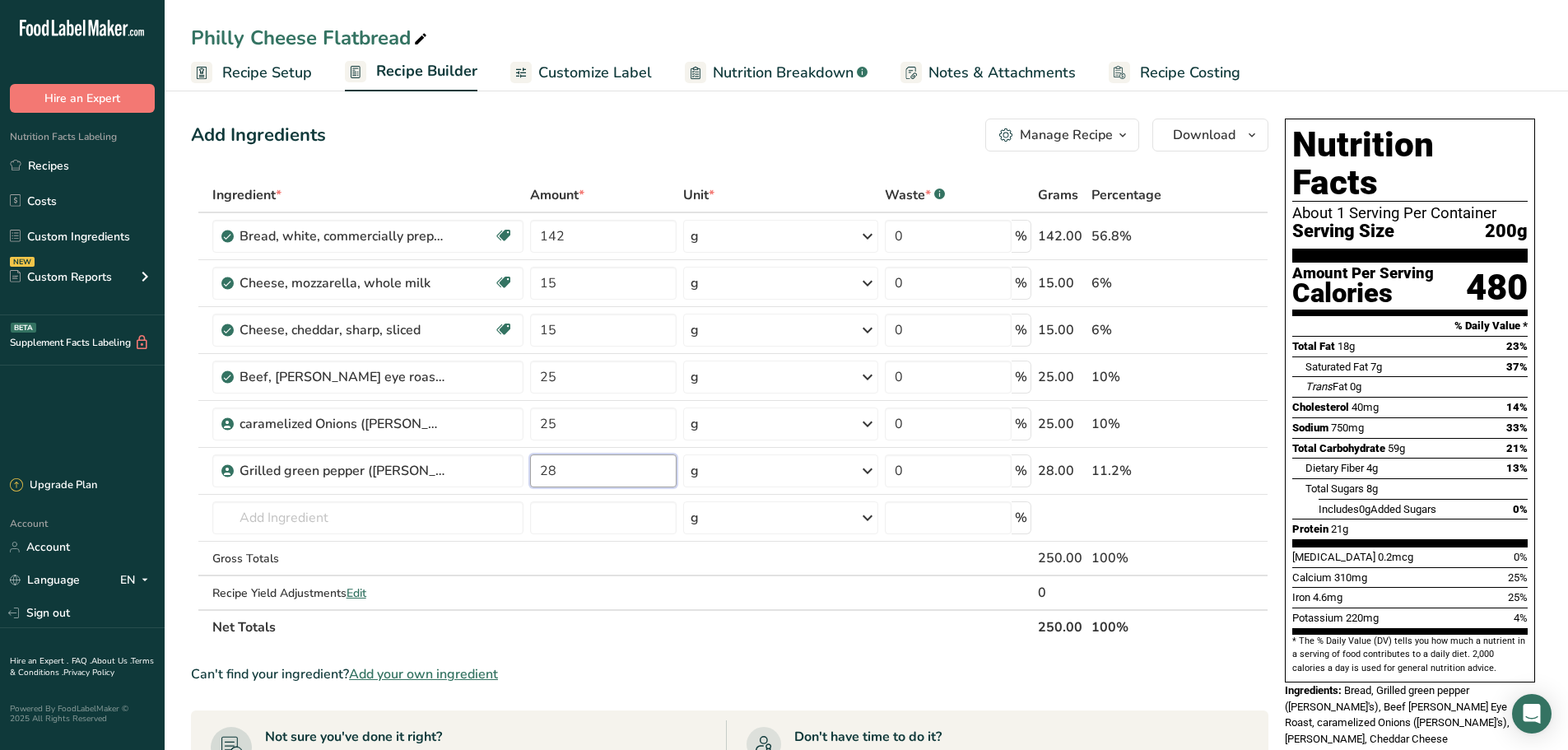
type input "28"
click at [628, 645] on section "Ingredient * Amount * Unit * Waste * .a-a{fill:#347362;}.b-a{fill:#fff;} Grams …" at bounding box center [730, 667] width 1078 height 979
click at [1203, 134] on span "Download" at bounding box center [1204, 135] width 62 height 19
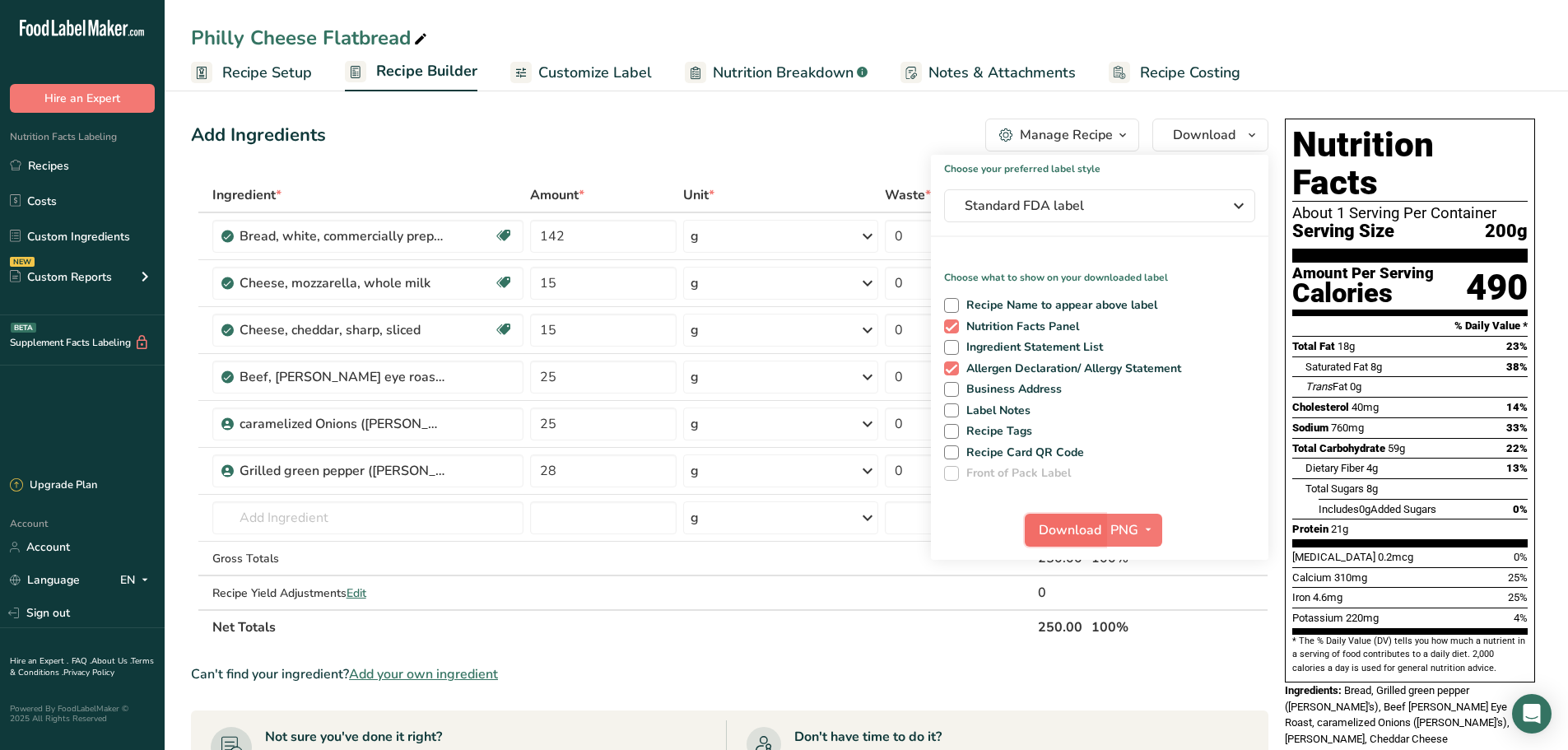
click at [1067, 528] on span "Download" at bounding box center [1070, 530] width 62 height 19
click at [1218, 197] on div "Standard FDA label" at bounding box center [1099, 206] width 270 height 19
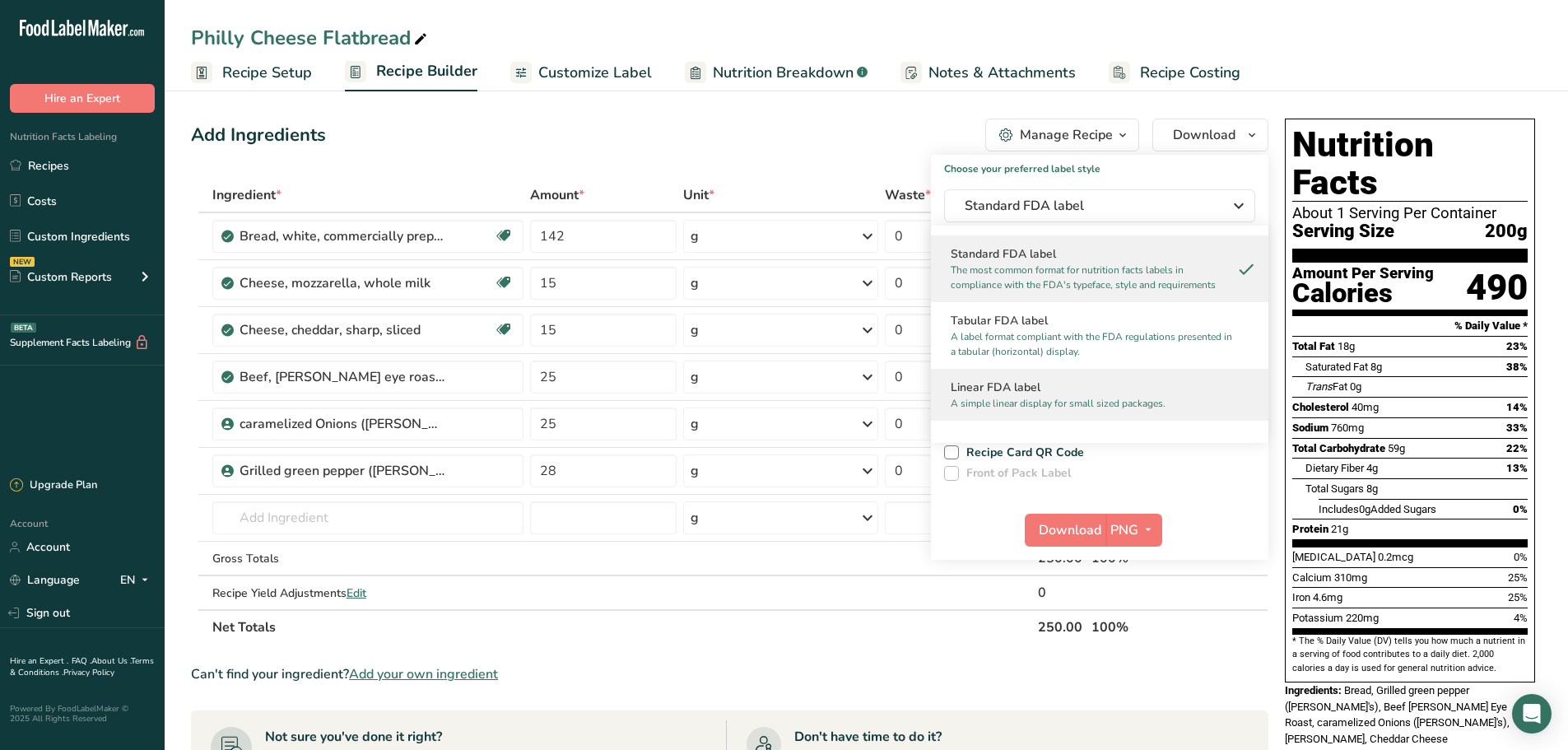
click at [1042, 387] on h2 "Linear FDA label" at bounding box center [1099, 388] width 298 height 17
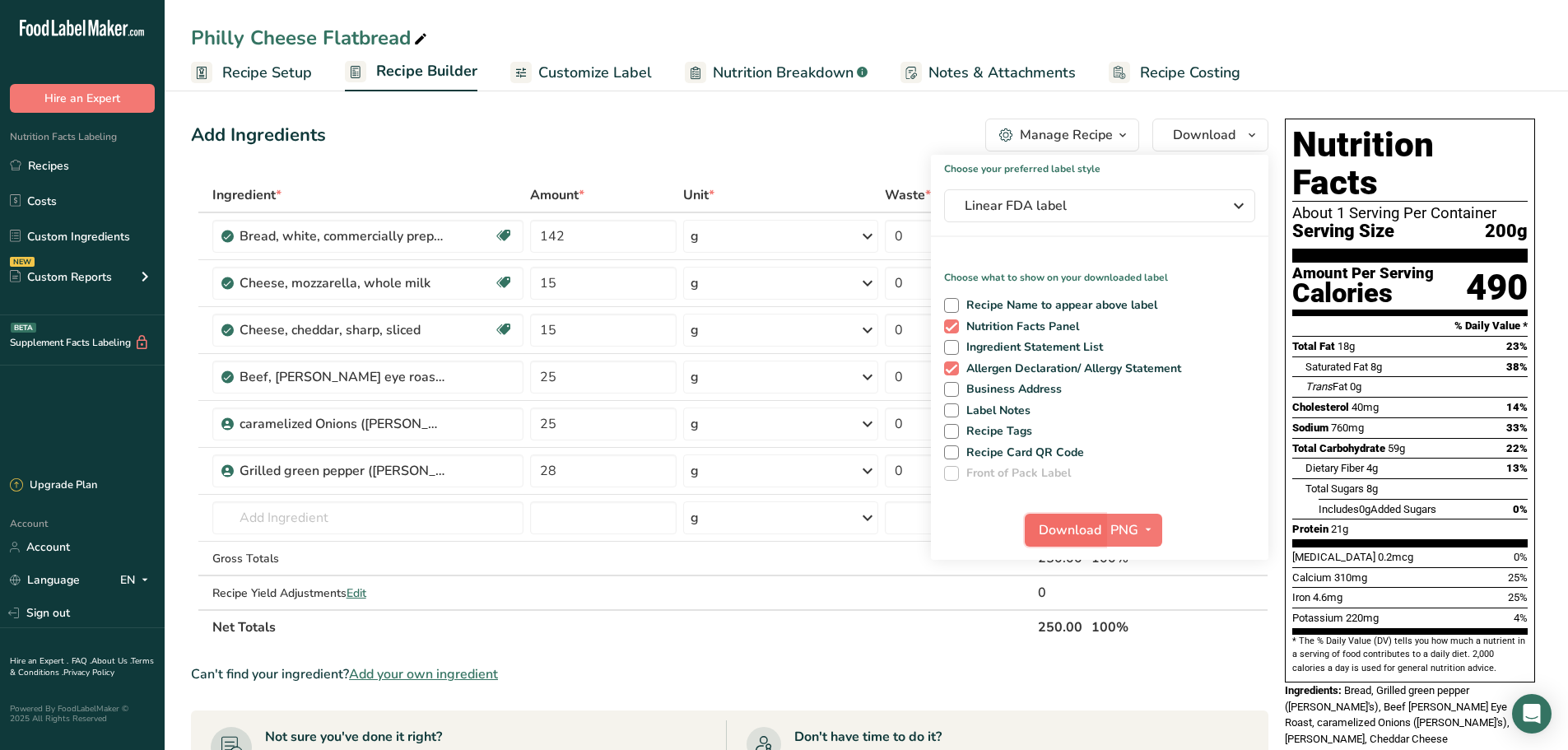
click at [1073, 530] on span "Download" at bounding box center [1070, 530] width 62 height 19
